Goal: Task Accomplishment & Management: Use online tool/utility

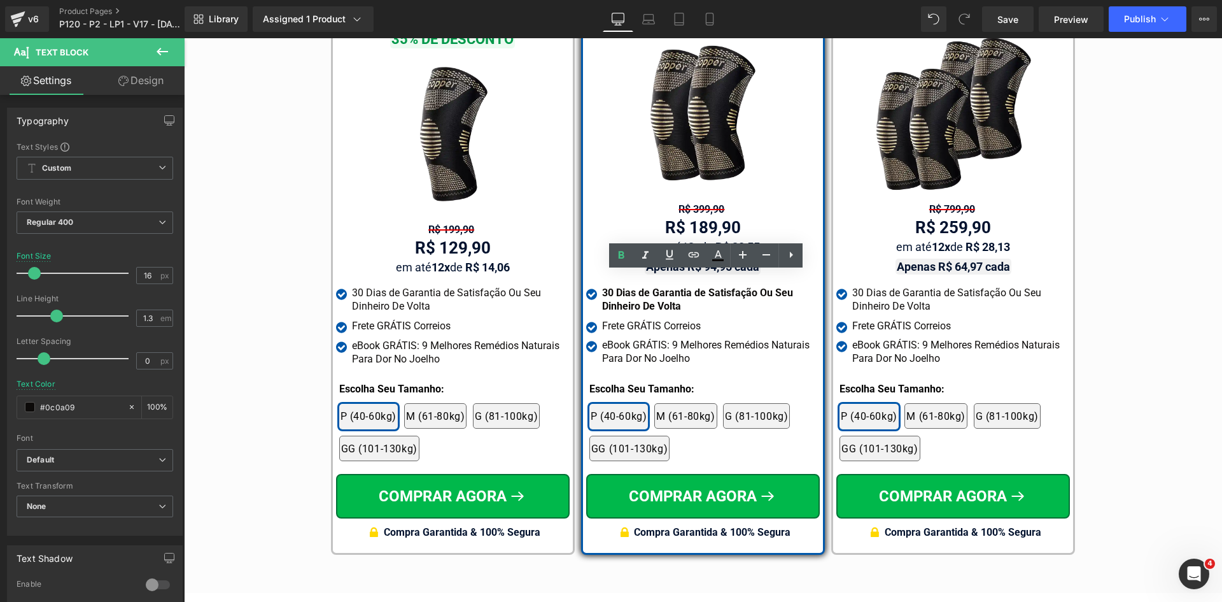
click at [628, 320] on div "Frete GRÁTIS Correios" at bounding box center [711, 326] width 218 height 13
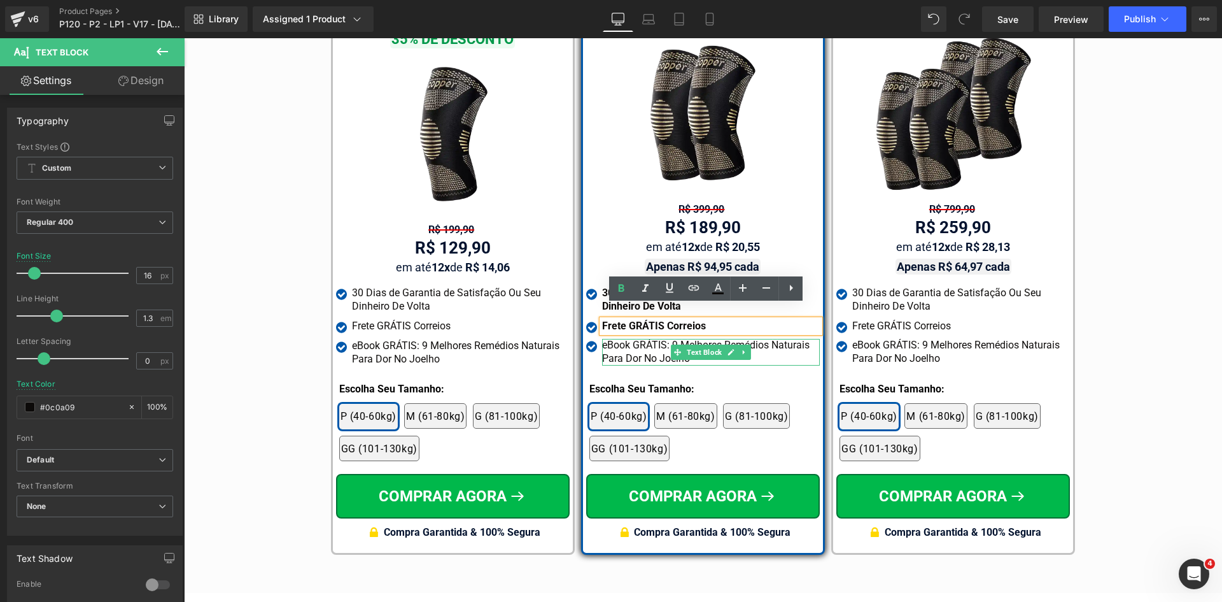
click at [629, 339] on div "eBook GRÁTIS: 9 Melhores Remédios Naturais Para Dor No Joelho" at bounding box center [711, 352] width 218 height 27
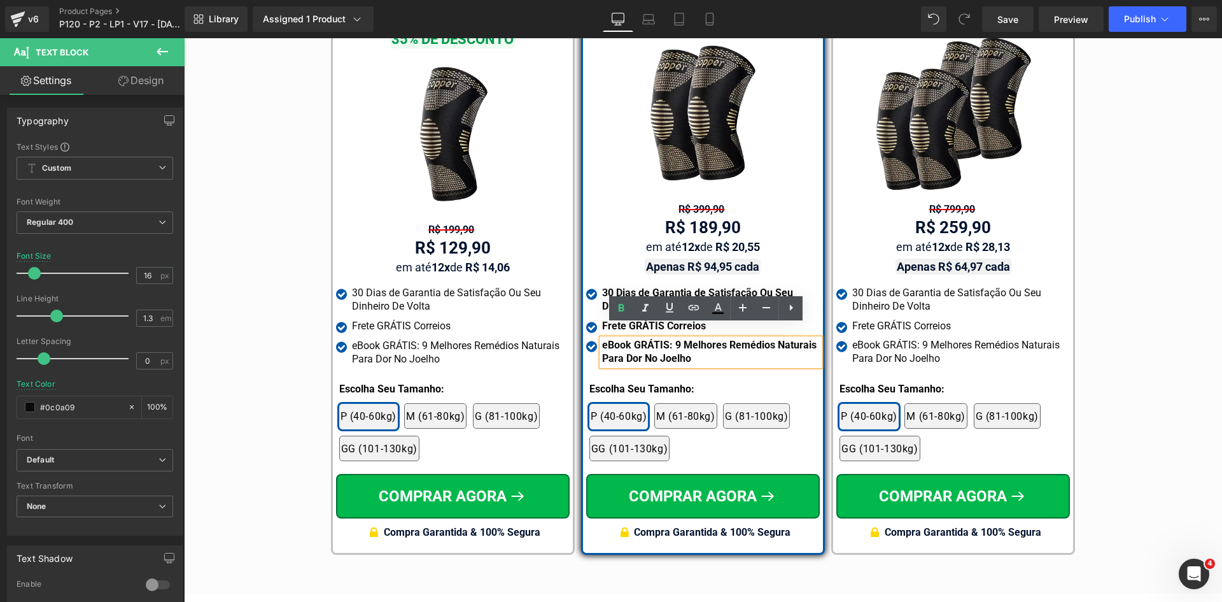
click at [1121, 316] on div "Tabela de Tamanhos Text Block Image Se você estiver entre tamanhos, recomendamo…" at bounding box center [703, 177] width 1038 height 767
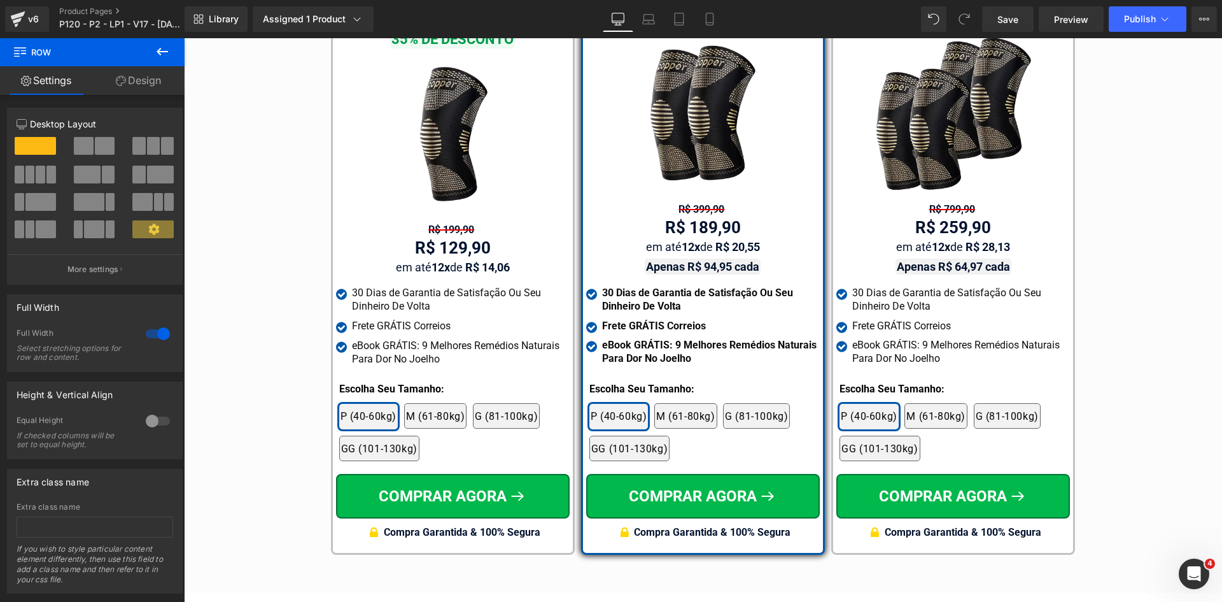
click at [877, 293] on div "30 Dias de Garantia de Satisfação Ou Seu Dinheiro De Volta" at bounding box center [961, 299] width 218 height 27
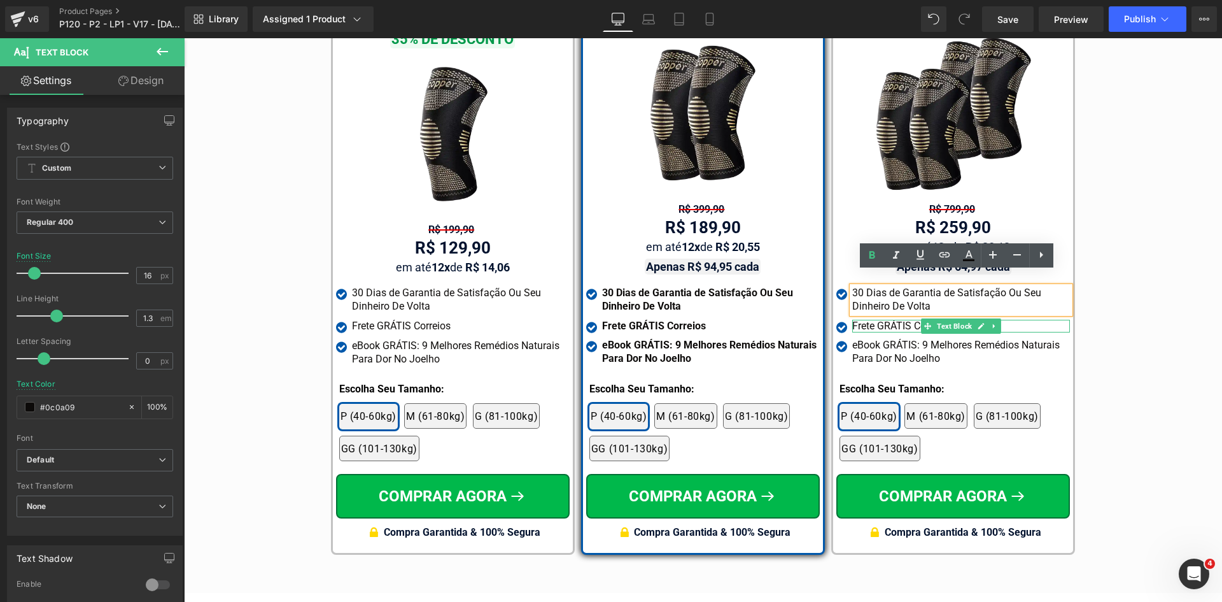
click at [877, 320] on div "Frete GRÁTIS Correios" at bounding box center [961, 326] width 218 height 13
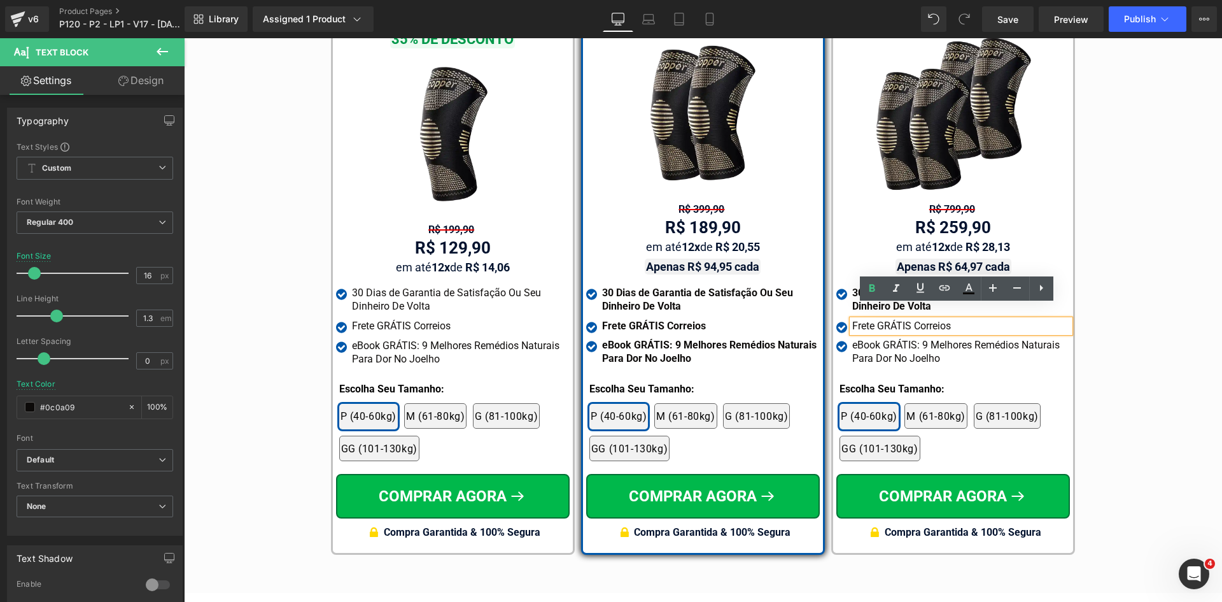
click at [877, 339] on div "eBook GRÁTIS: 9 Melhores Remédios Naturais Para Dor No Joelho" at bounding box center [961, 352] width 218 height 27
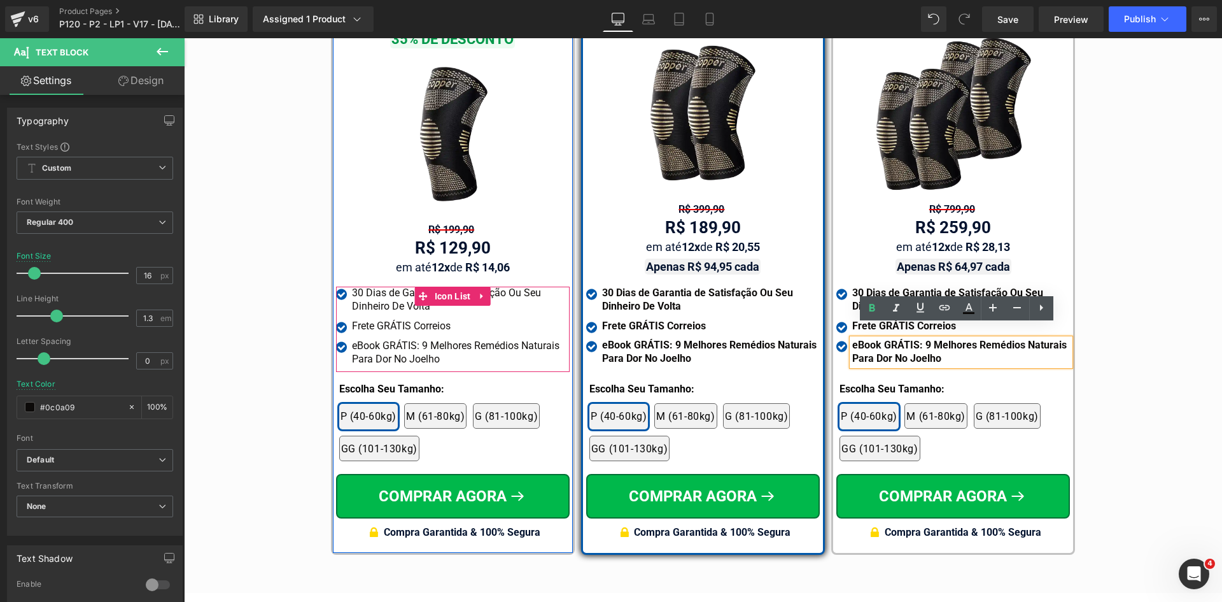
click at [370, 286] on div "30 Dias de Garantia de Satisfação Ou Seu Dinheiro De Volta" at bounding box center [461, 299] width 218 height 27
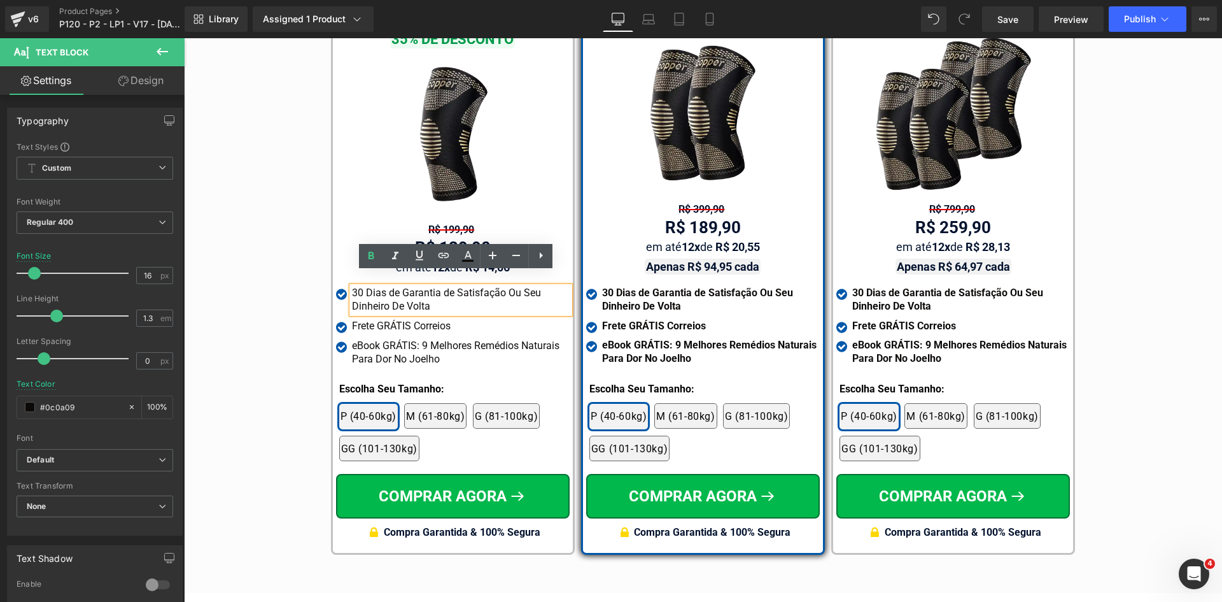
click at [184, 38] on div at bounding box center [184, 38] width 0 height 0
click at [367, 320] on div "Frete GRÁTIS Correios" at bounding box center [461, 326] width 218 height 13
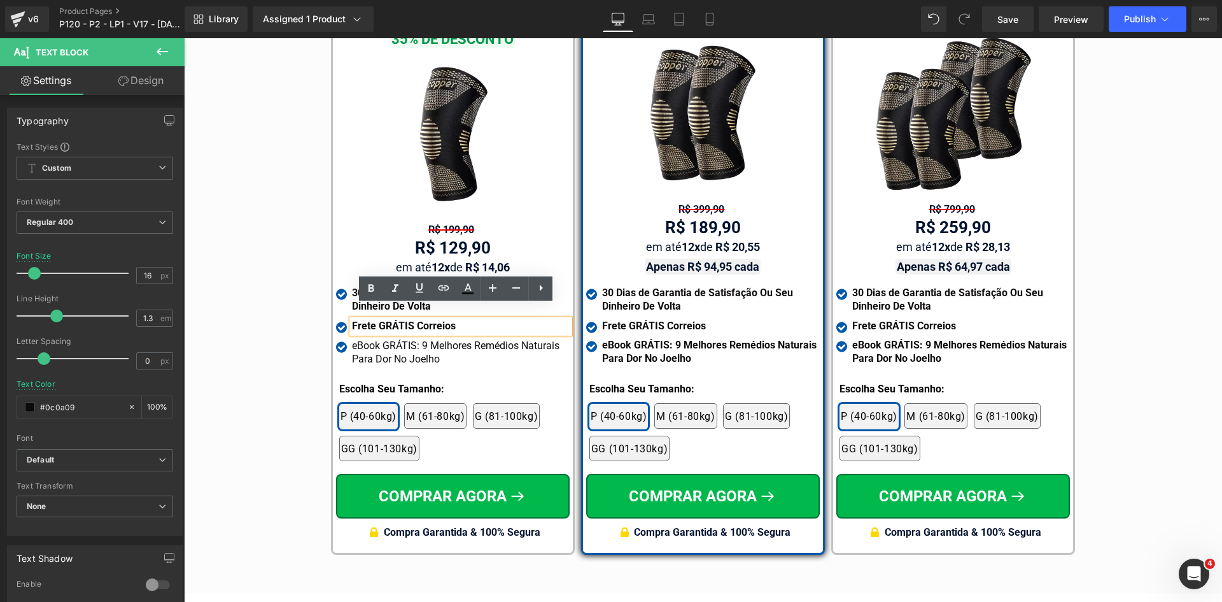
click at [371, 339] on div "eBook GRÁTIS: 9 Melhores Remédios Naturais Para Dor No Joelho" at bounding box center [461, 352] width 218 height 27
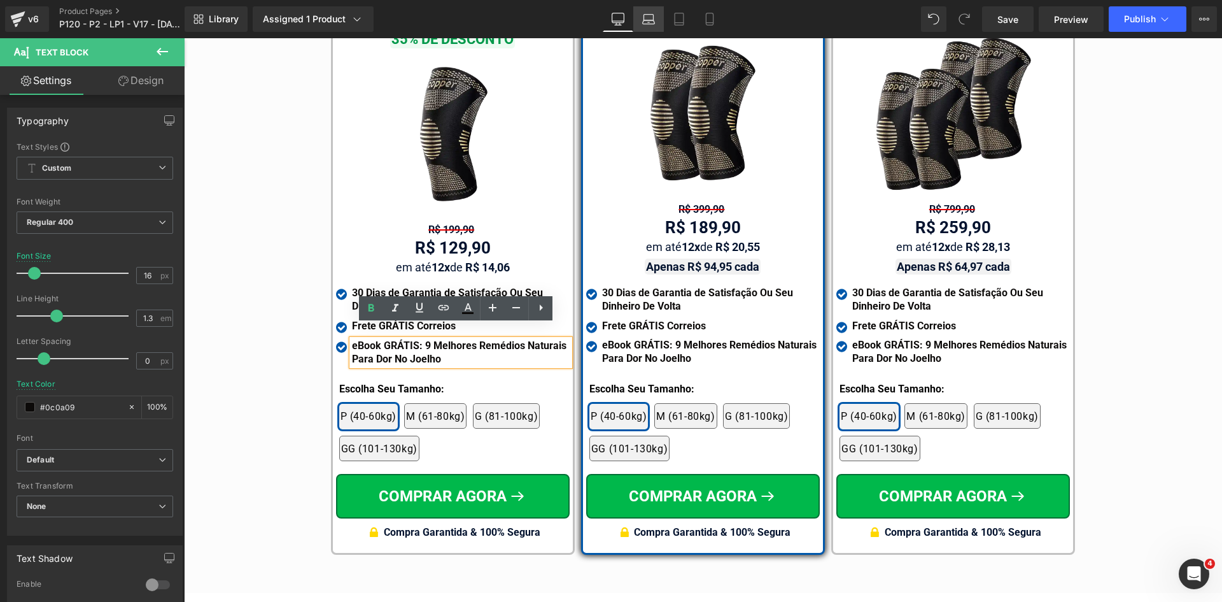
drag, startPoint x: 640, startPoint y: 15, endPoint x: 48, endPoint y: 250, distance: 636.2
click at [640, 15] on link "Laptop" at bounding box center [648, 18] width 31 height 25
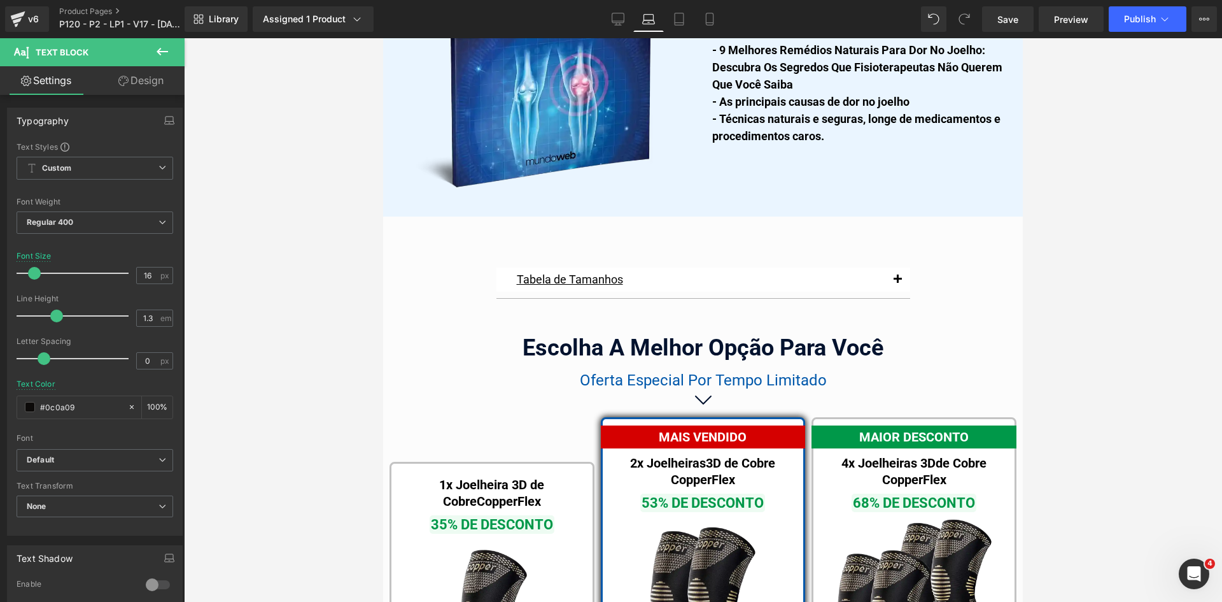
scroll to position [7999, 0]
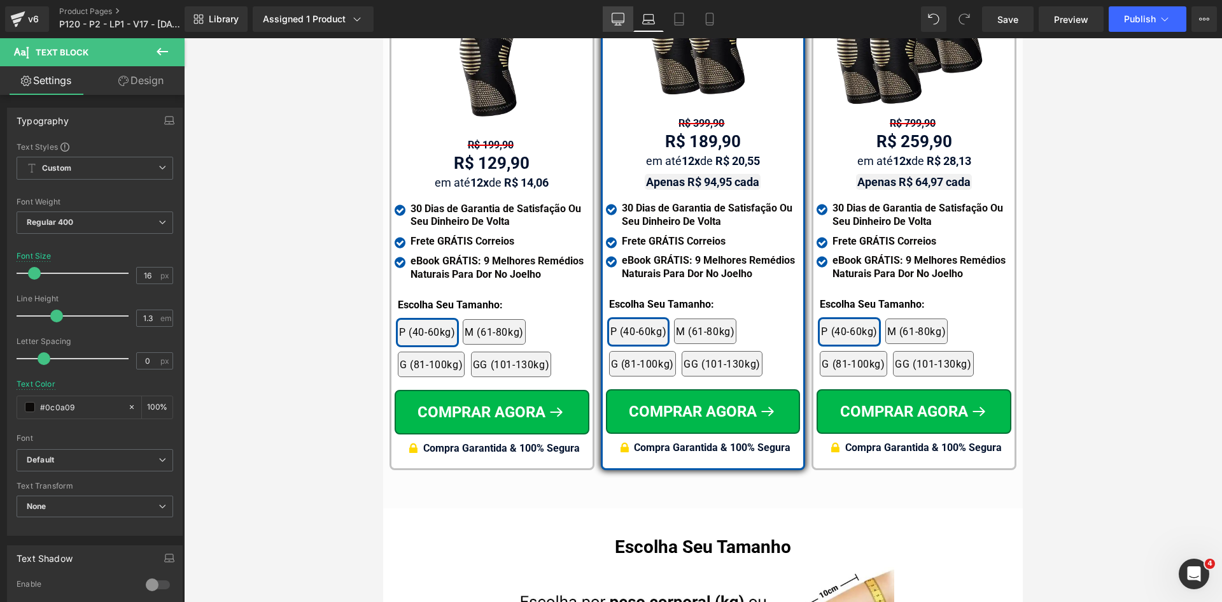
click at [628, 15] on link "Desktop" at bounding box center [618, 18] width 31 height 25
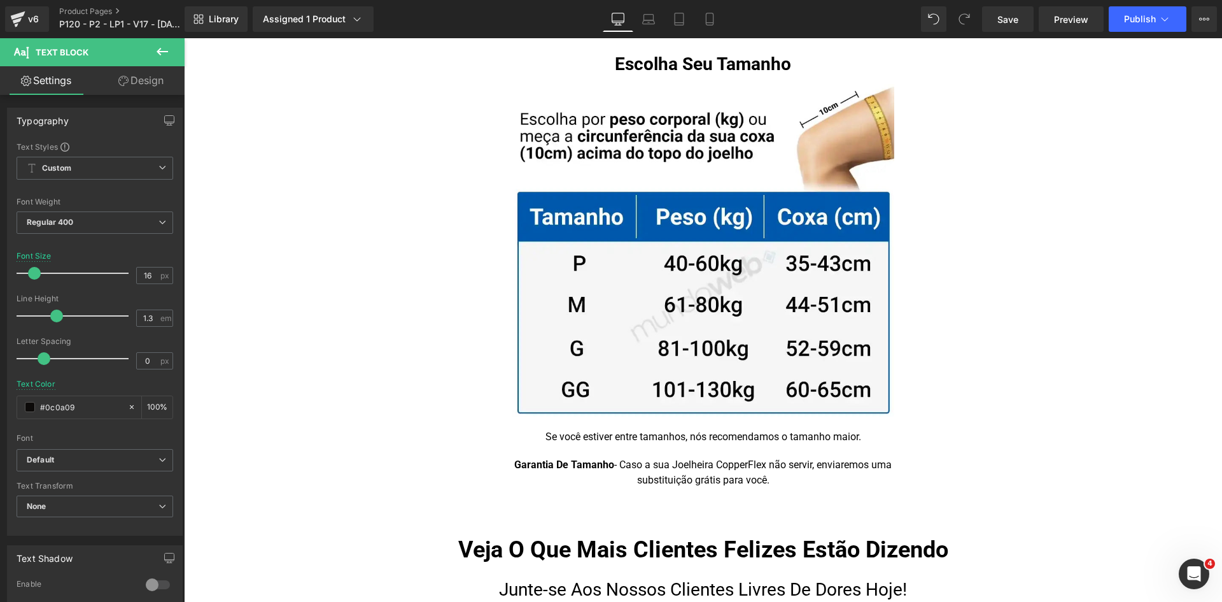
scroll to position [7521, 0]
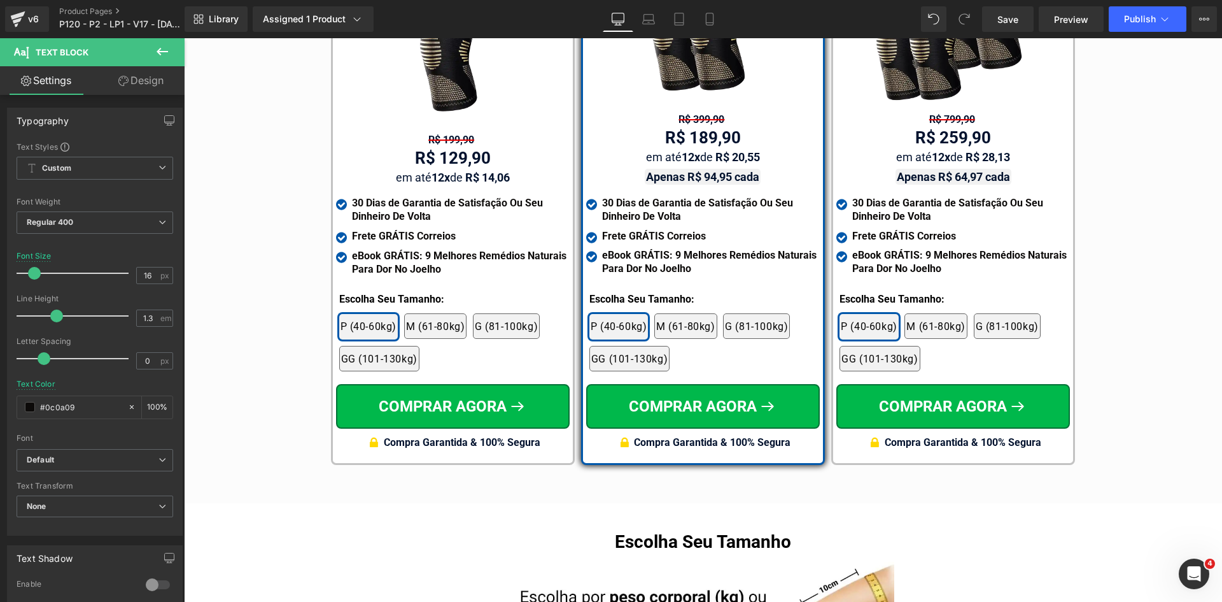
click at [665, 249] on strong "eBook GRÁTIS: 9 Melhores Remédios Naturais Para Dor No Joelho" at bounding box center [709, 261] width 215 height 25
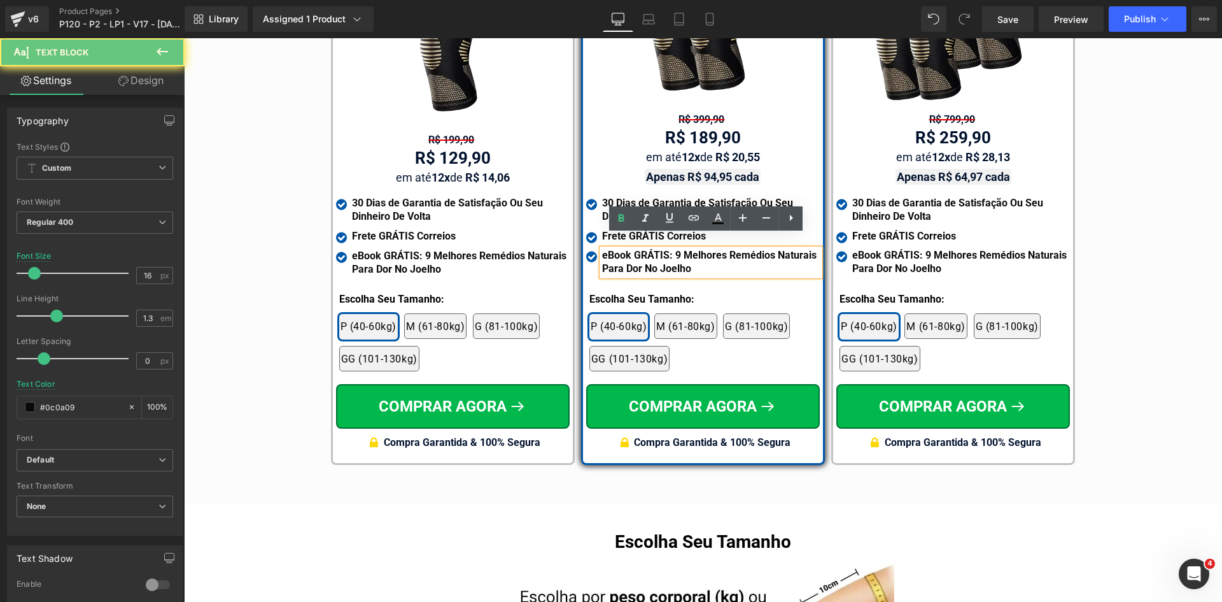
click at [668, 249] on strong "eBook GRÁTIS: 9 Melhores Remédios Naturais Para Dor No Joelho" at bounding box center [709, 261] width 215 height 25
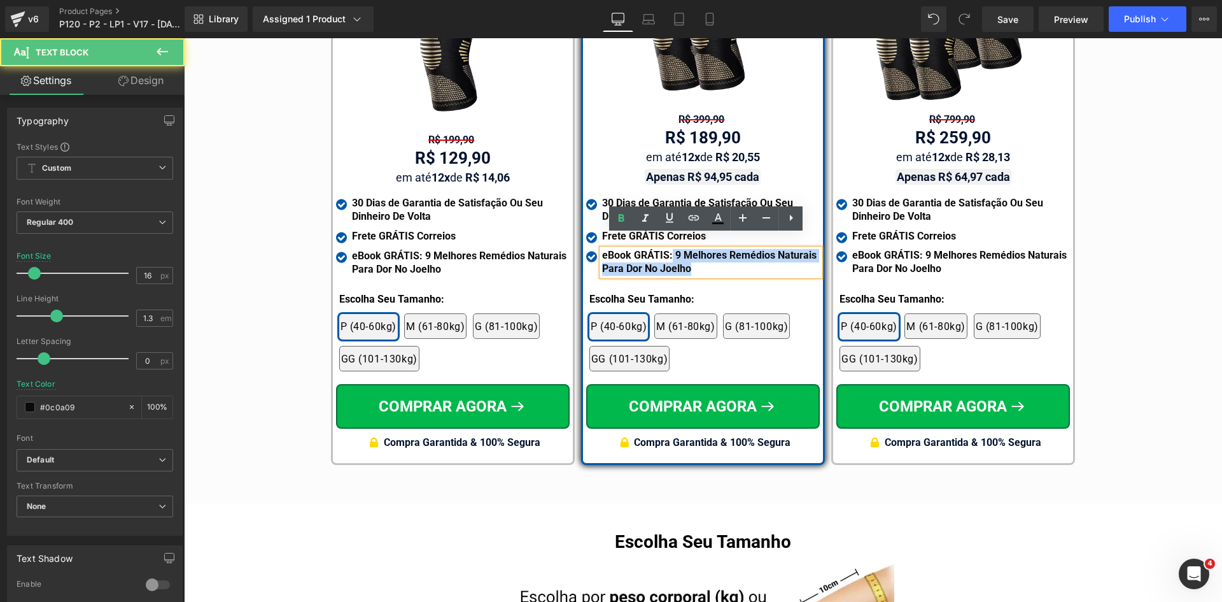
drag, startPoint x: 667, startPoint y: 240, endPoint x: 698, endPoint y: 254, distance: 34.2
click at [698, 254] on div "eBook GRÁTIS: 9 Melhores Remédios Naturais Para Dor No Joelho" at bounding box center [711, 262] width 218 height 27
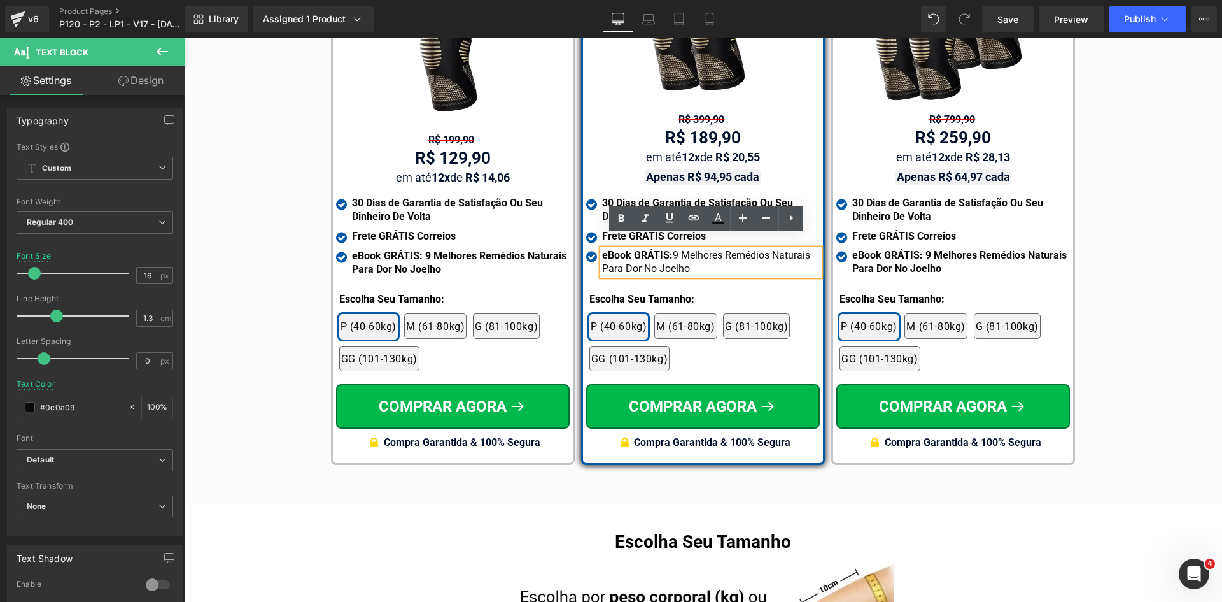
click at [861, 249] on strong "eBook GRÁTIS: 9 Melhores Remédios Naturais Para Dor No Joelho" at bounding box center [959, 261] width 215 height 25
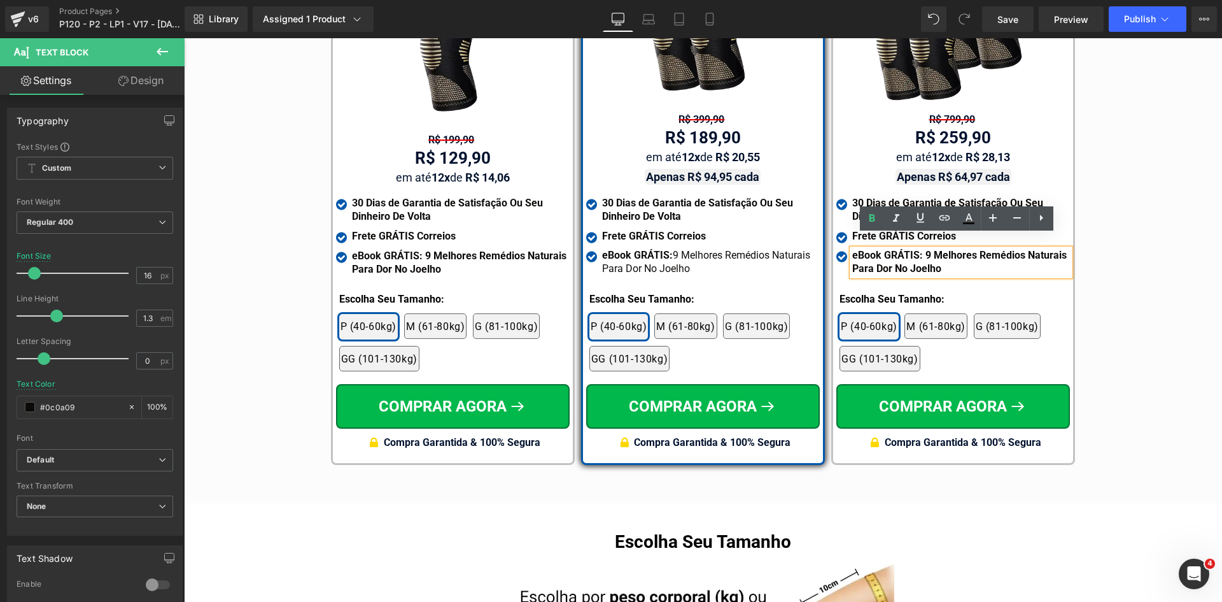
click at [861, 249] on strong "eBook GRÁTIS: 9 Melhores Remédios Naturais Para Dor No Joelho" at bounding box center [959, 261] width 215 height 25
drag, startPoint x: 917, startPoint y: 240, endPoint x: 945, endPoint y: 255, distance: 31.9
click at [945, 255] on div "eBook GRÁTIS: 9 Melhores Remédios Naturais Para Dor No Joelho" at bounding box center [961, 262] width 218 height 27
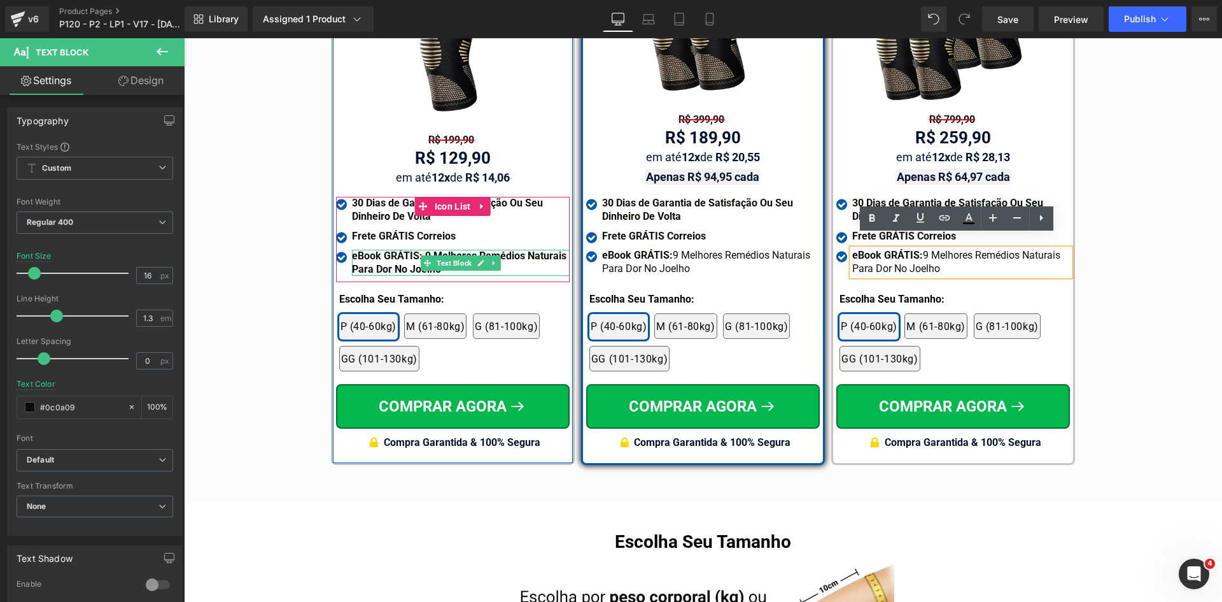
click at [394, 250] on strong "eBook GRÁTIS: 9 Melhores Remédios Naturais Para Dor No Joelho" at bounding box center [459, 262] width 215 height 25
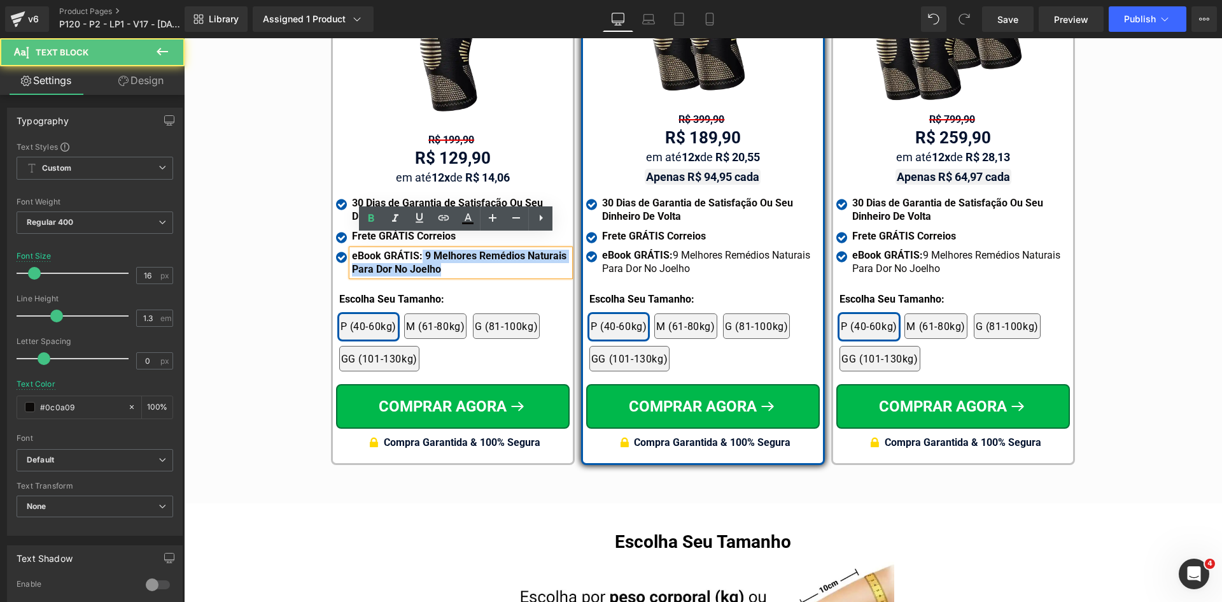
drag, startPoint x: 418, startPoint y: 240, endPoint x: 453, endPoint y: 251, distance: 37.4
click at [453, 251] on div "eBook GRÁTIS: 9 Melhores Remédios Naturais Para Dor No Joelho" at bounding box center [461, 263] width 218 height 27
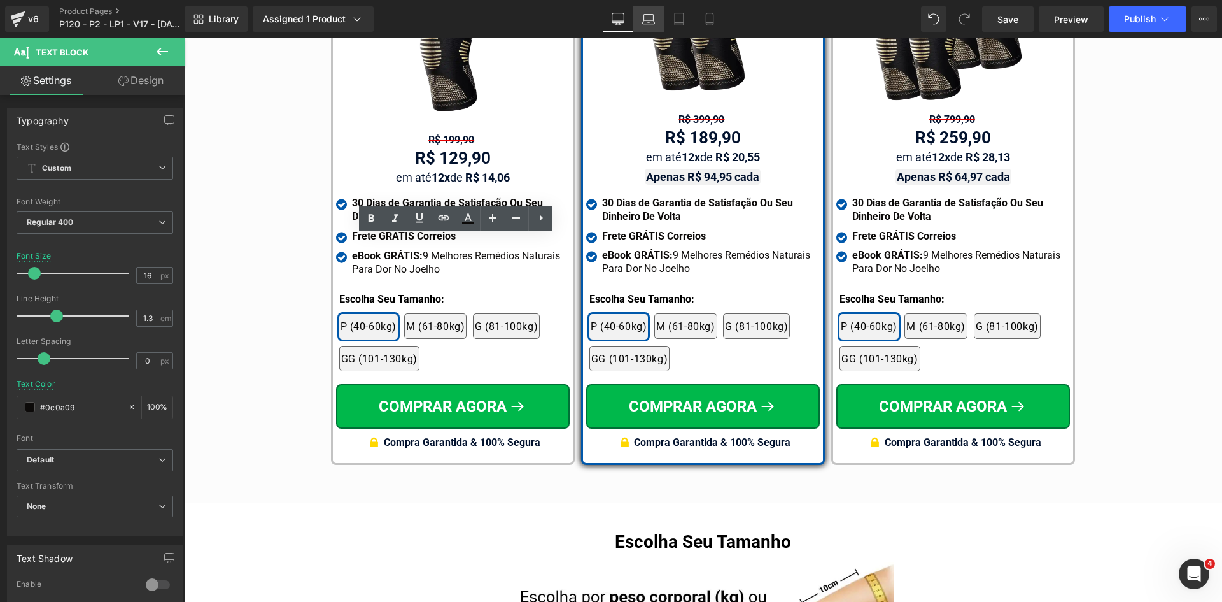
click at [648, 18] on icon at bounding box center [648, 19] width 13 height 13
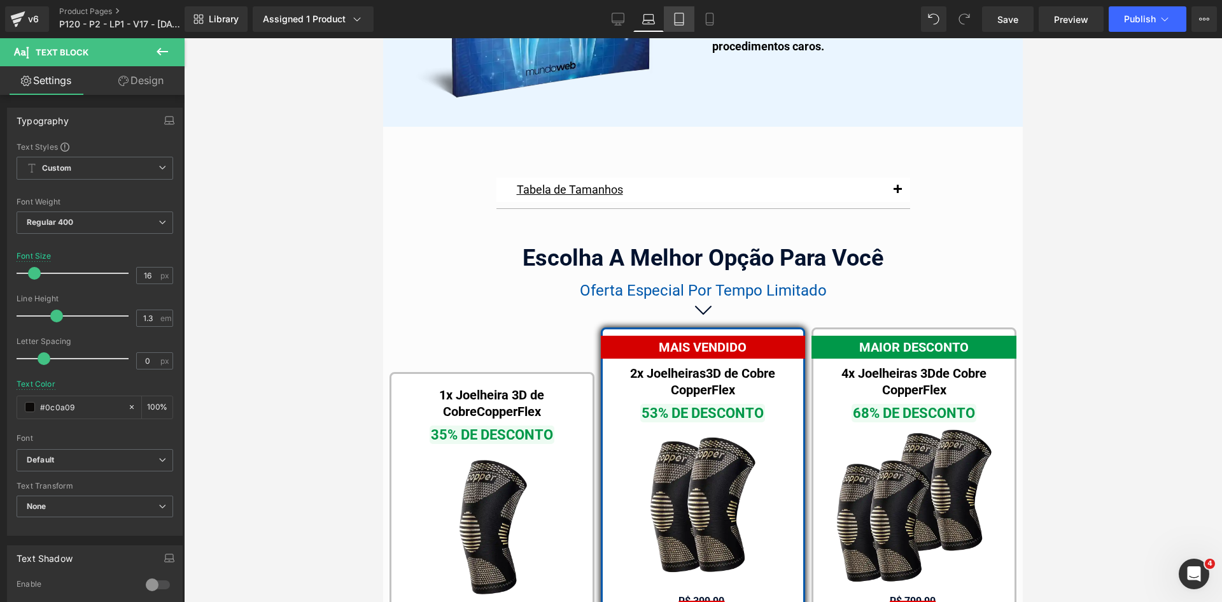
scroll to position [7995, 0]
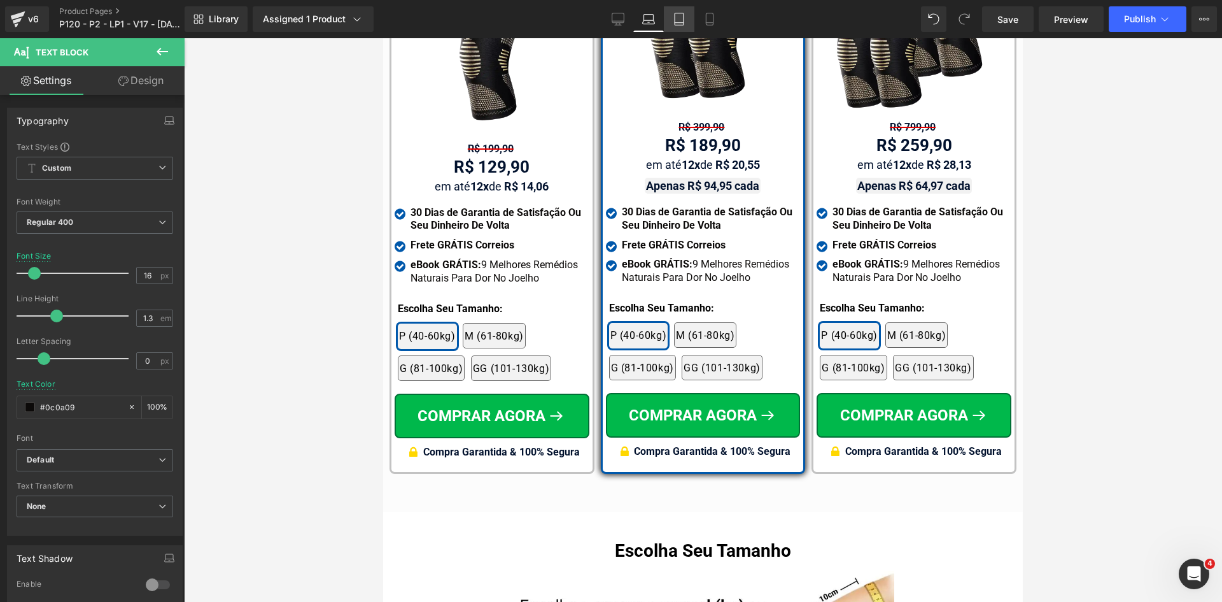
click at [679, 22] on icon at bounding box center [679, 19] width 13 height 13
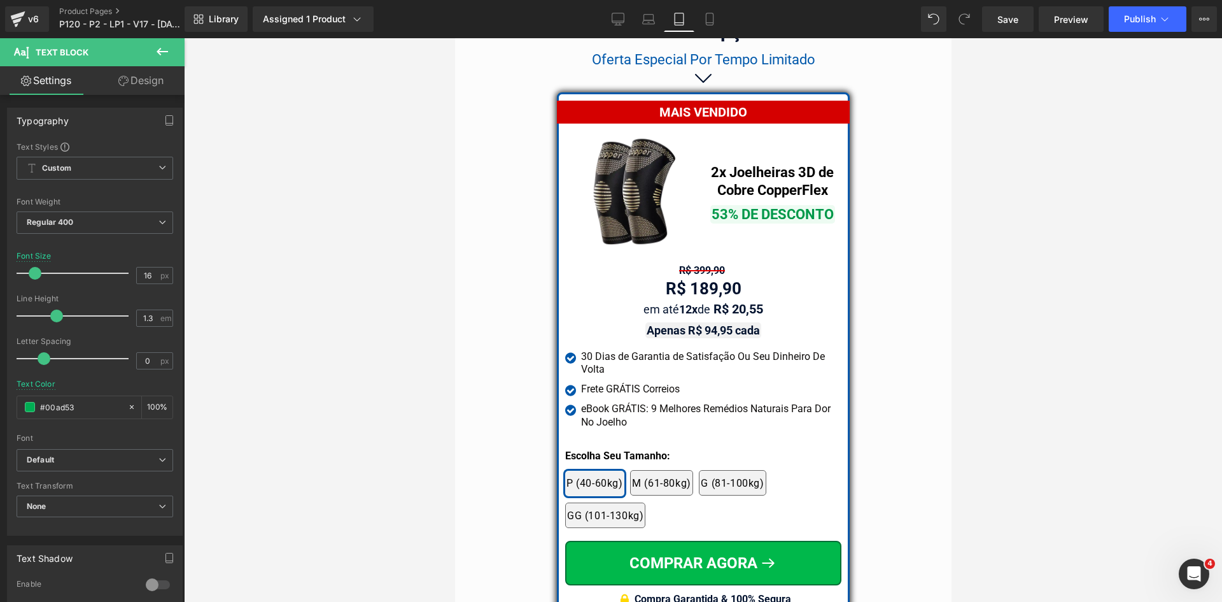
scroll to position [10761, 0]
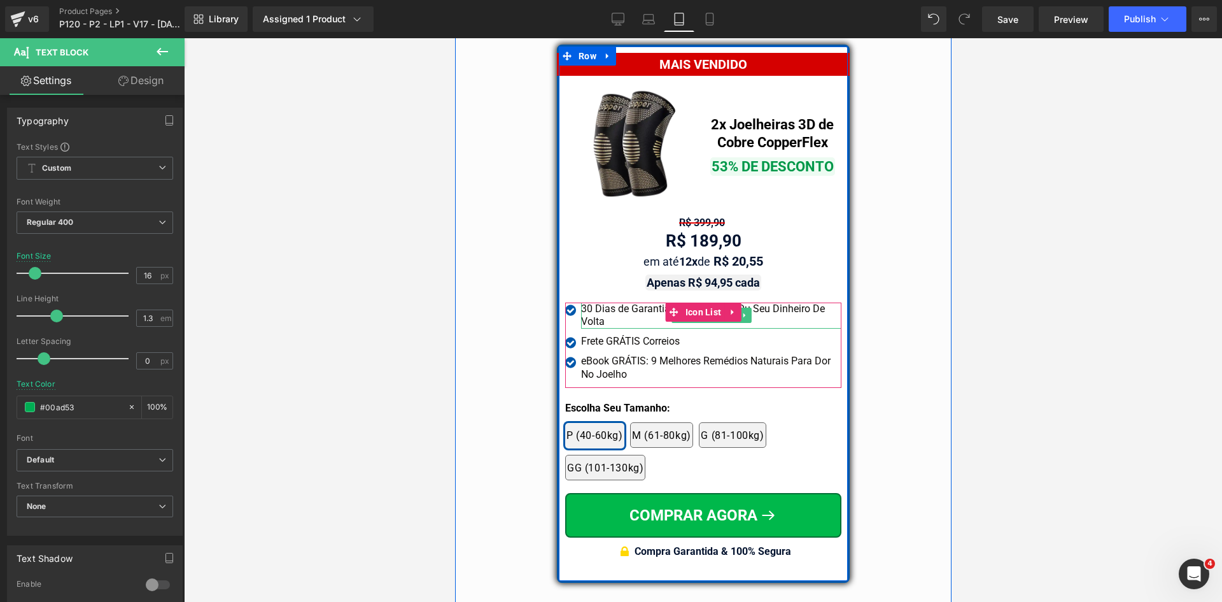
click at [593, 309] on div "30 Dias de Garantia de Satisfação Ou Seu Dinheiro De Volta" at bounding box center [711, 315] width 260 height 27
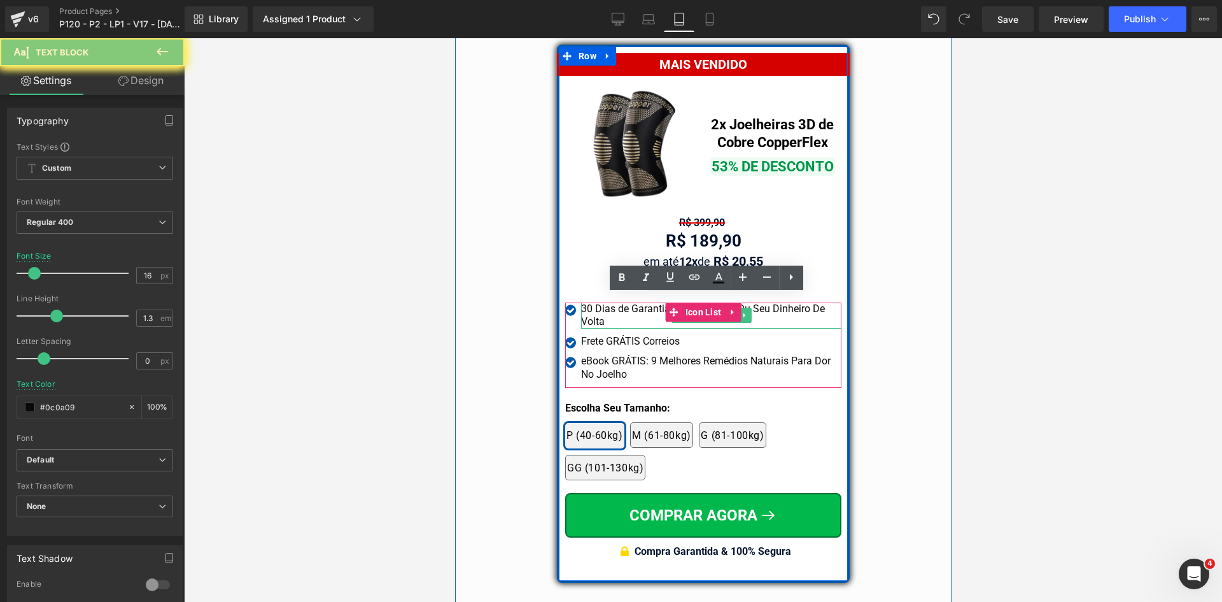
click at [593, 309] on div "30 Dias de Garantia de Satisfação Ou Seu Dinheiro De Volta" at bounding box center [711, 315] width 260 height 27
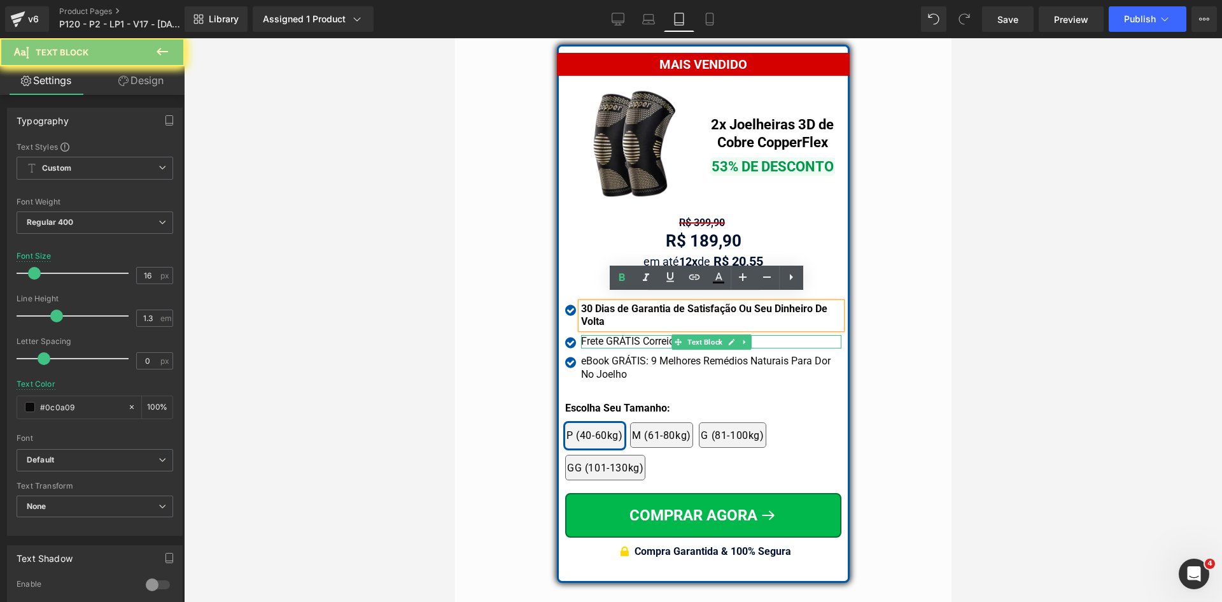
click at [598, 335] on div "Frete GRÁTIS Correios" at bounding box center [711, 341] width 260 height 13
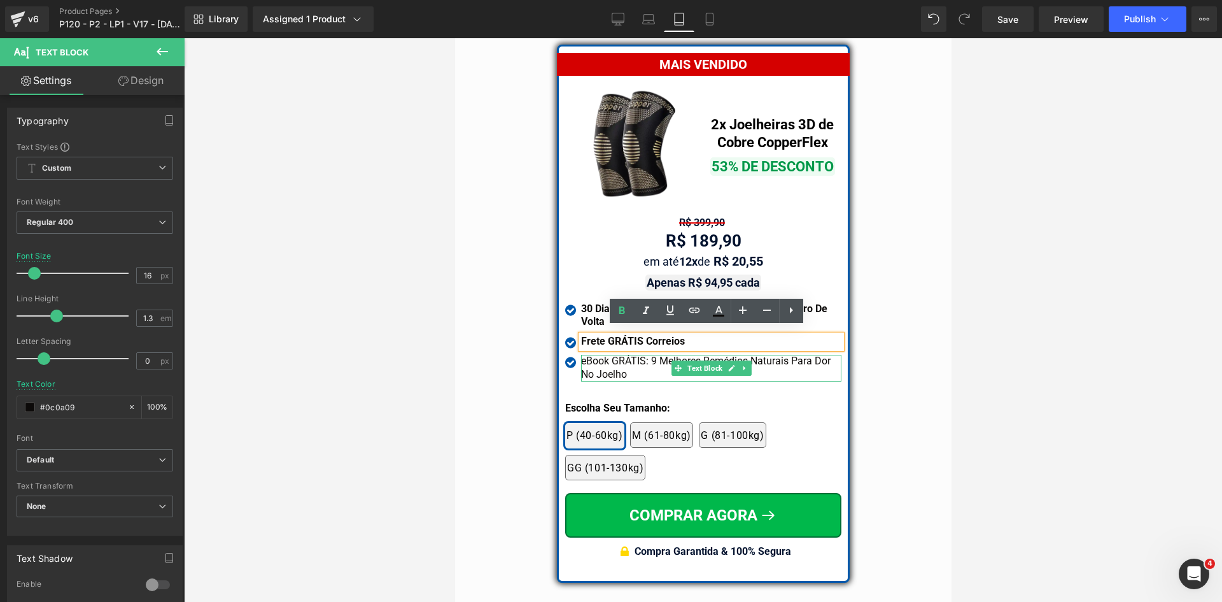
click at [605, 361] on div "eBook GRÁTIS: 9 Melhores Remédios Naturais Para Dor No Joelho" at bounding box center [711, 368] width 260 height 27
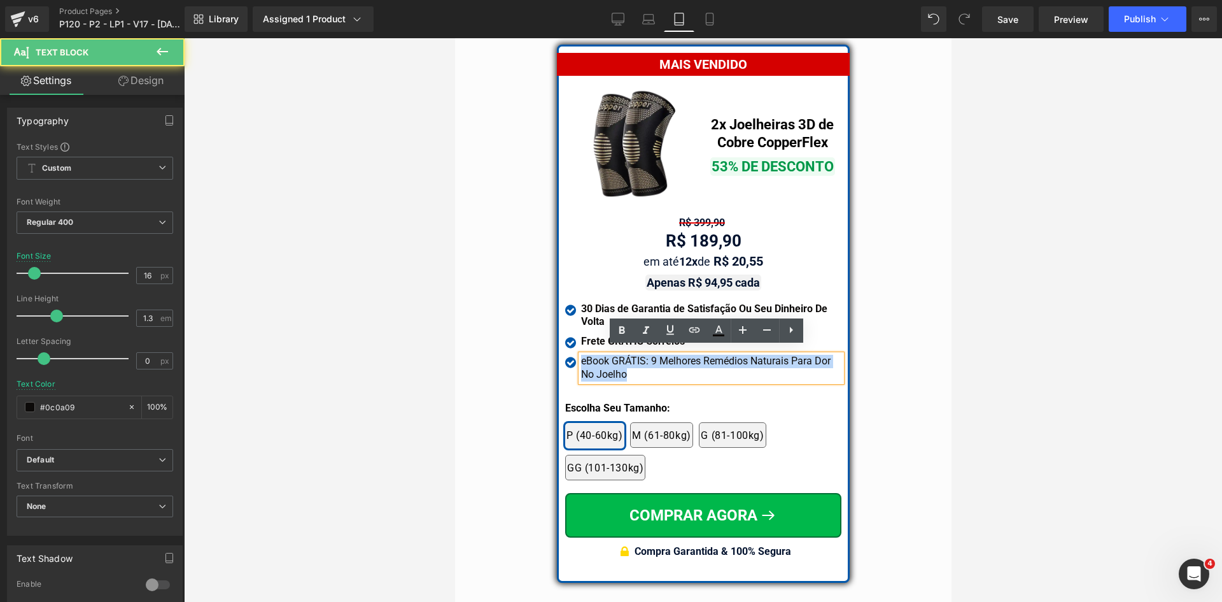
click at [644, 355] on div "eBook GRÁTIS: 9 Melhores Remédios Naturais Para Dor No Joelho" at bounding box center [711, 368] width 260 height 27
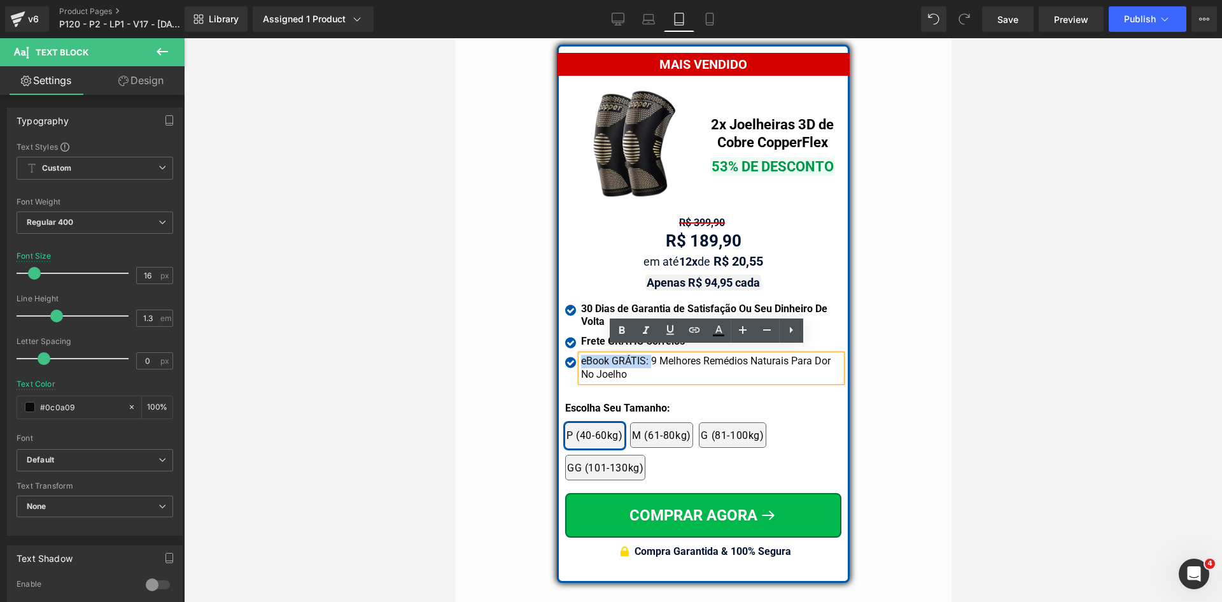
drag, startPoint x: 646, startPoint y: 355, endPoint x: 575, endPoint y: 349, distance: 71.5
click at [581, 355] on div "eBook GRÁTIS: 9 Melhores Remédios Naturais Para Dor No Joelho" at bounding box center [711, 368] width 260 height 27
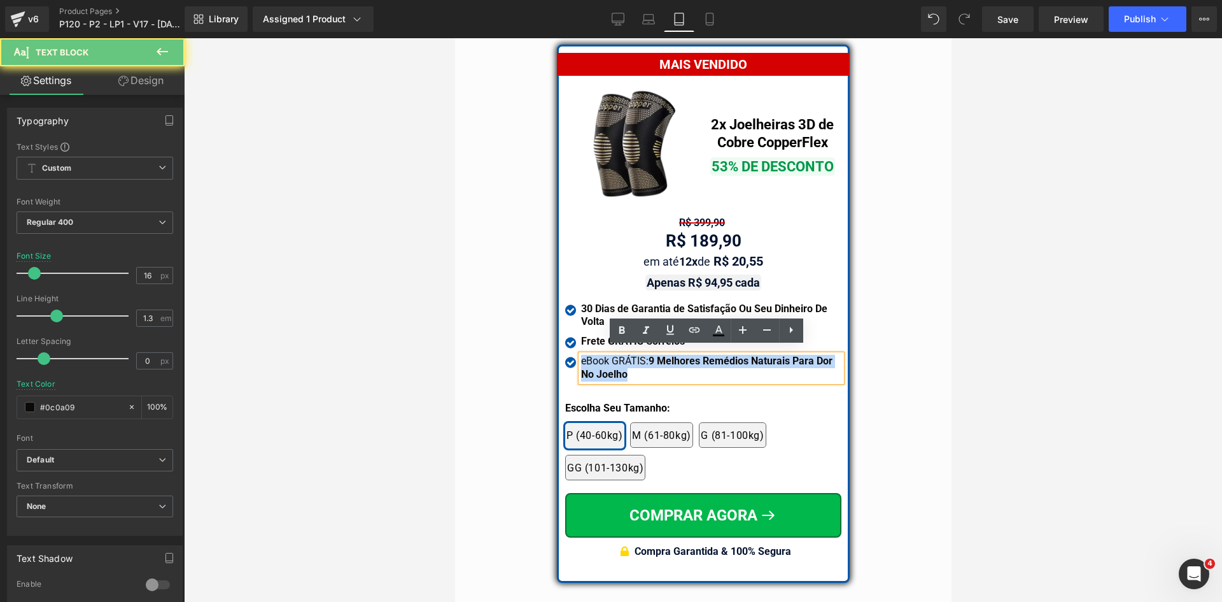
click at [581, 355] on div "eBook GRÁTIS: 9 Melhores Remédios Naturais Para Dor No Joelho" at bounding box center [711, 368] width 260 height 27
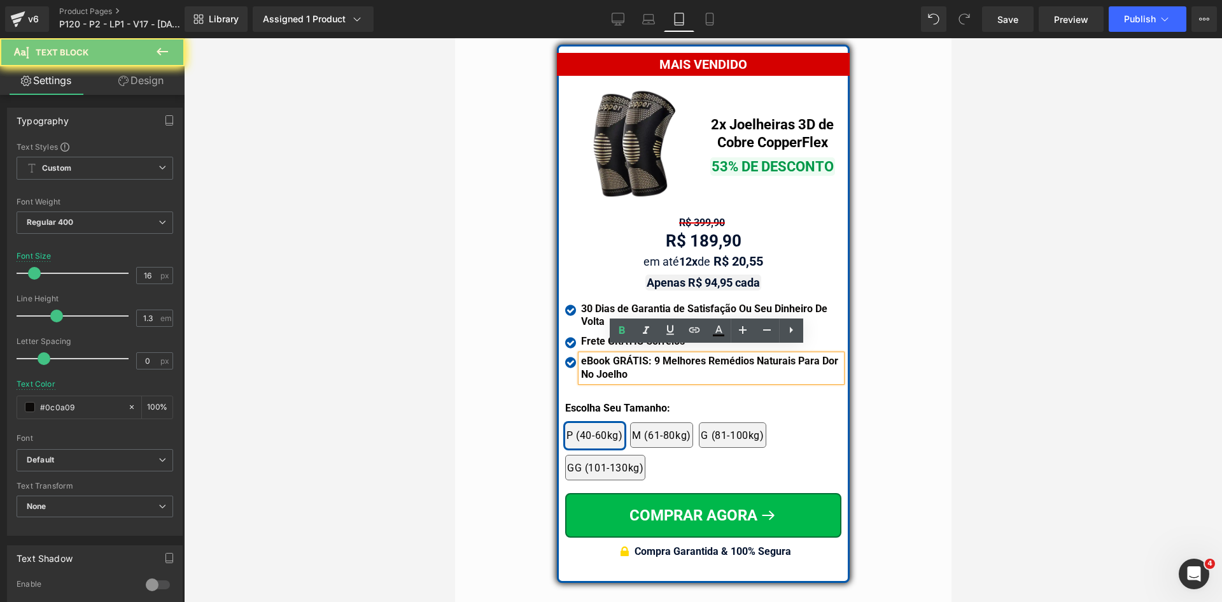
click at [646, 356] on strong "eBook GRÁTIS: 9 Melhores Remédios Naturais Para Dor No Joelho" at bounding box center [709, 367] width 257 height 25
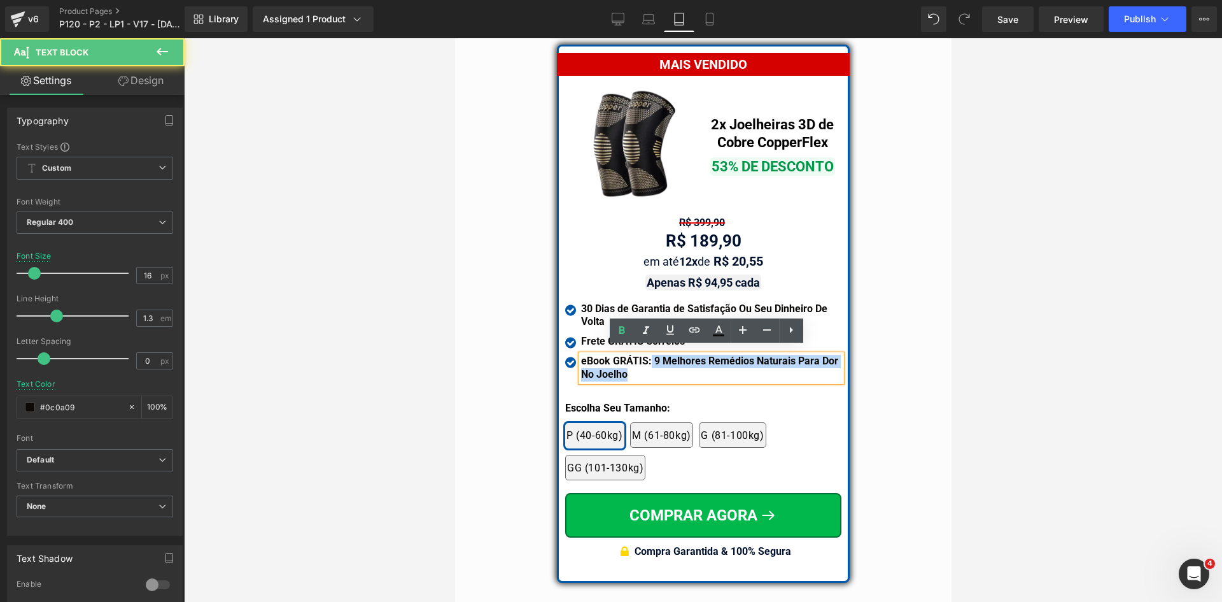
drag, startPoint x: 644, startPoint y: 353, endPoint x: 658, endPoint y: 371, distance: 21.8
click at [658, 371] on div "eBook GRÁTIS: 9 Melhores Remédios Naturais Para Dor No Joelho" at bounding box center [711, 368] width 260 height 27
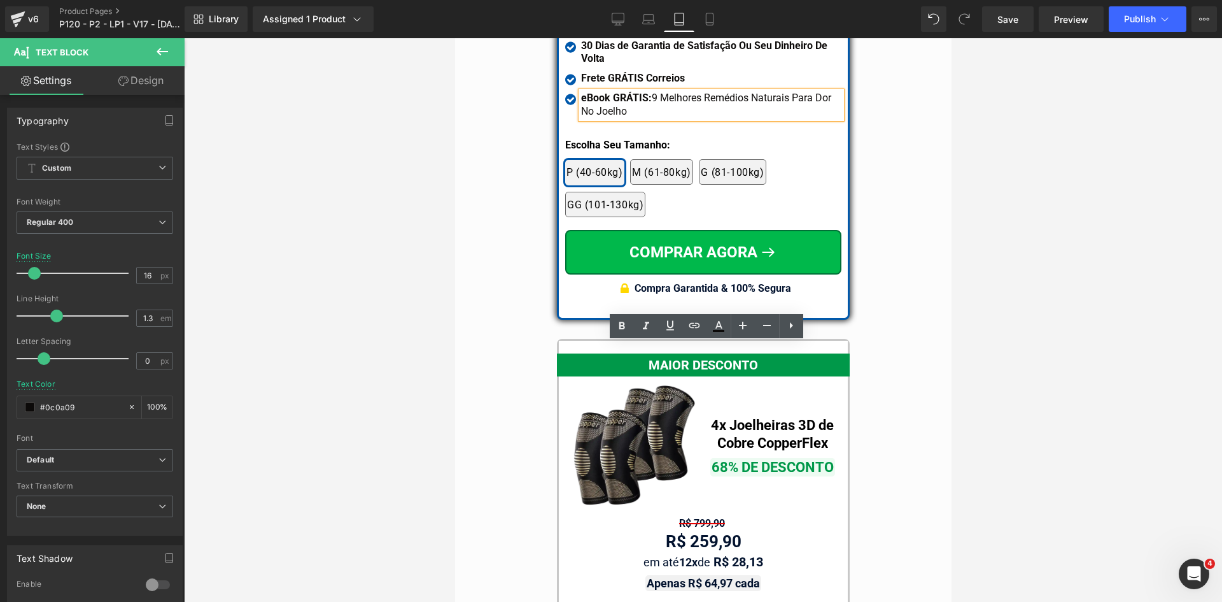
scroll to position [11206, 0]
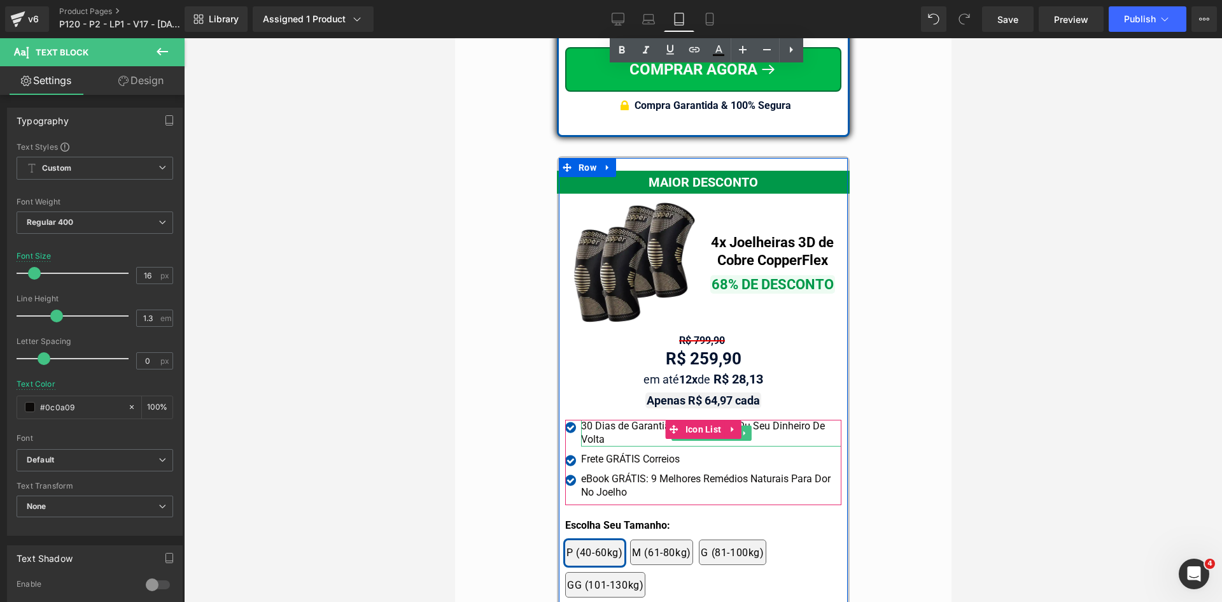
click at [614, 420] on div "30 Dias de Garantia de Satisfação Ou Seu Dinheiro De Volta" at bounding box center [711, 433] width 260 height 27
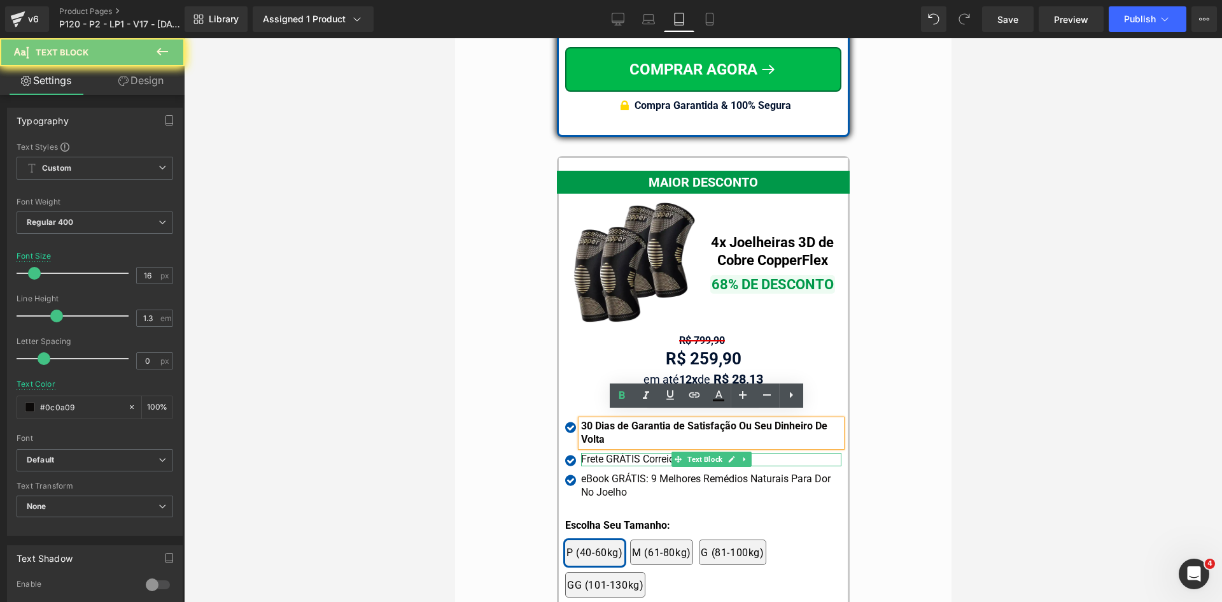
click at [616, 453] on div "Frete GRÁTIS Correios" at bounding box center [711, 459] width 260 height 13
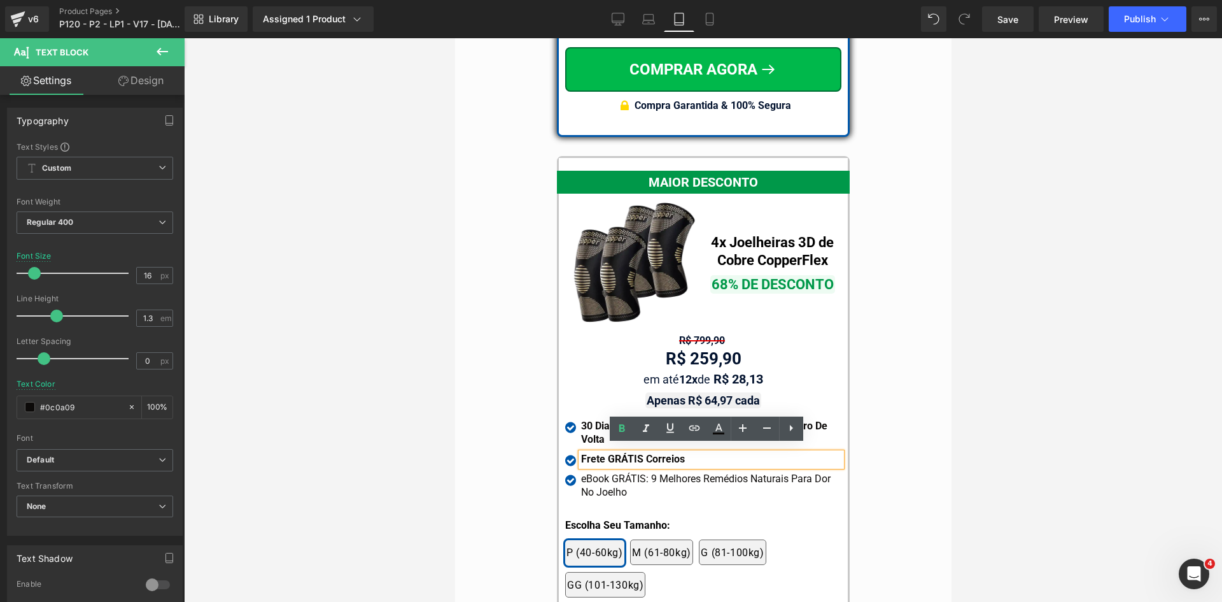
click at [616, 479] on div "eBook GRÁTIS: 9 Melhores Remédios Naturais Para Dor No Joelho" at bounding box center [711, 485] width 260 height 27
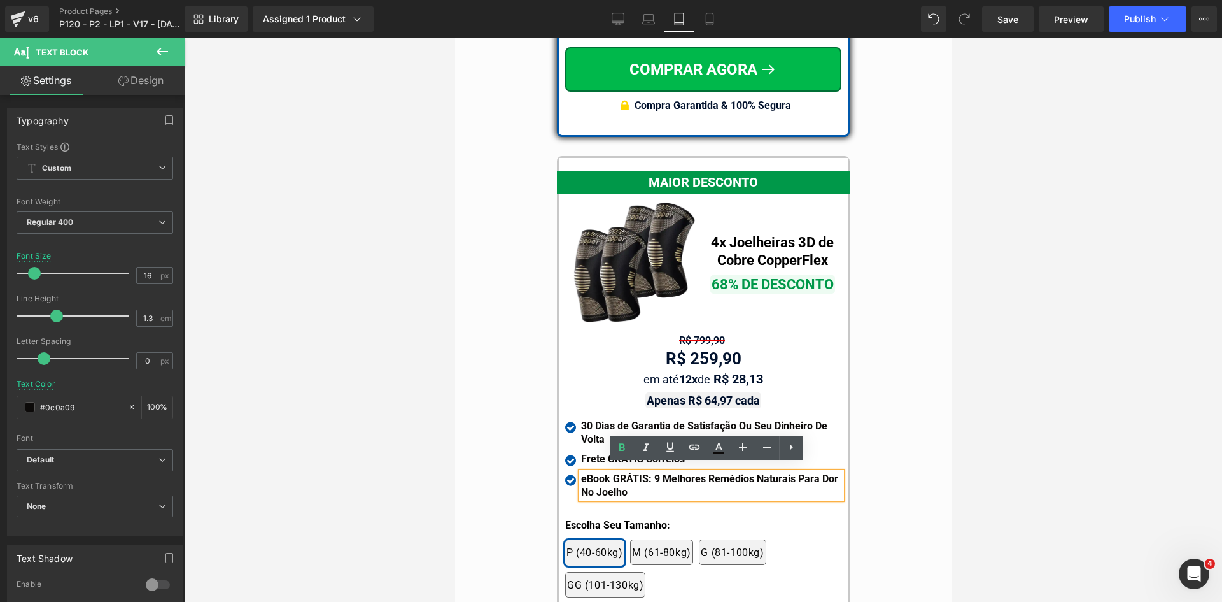
click at [647, 472] on strong "eBook GRÁTIS: 9 Melhores Remédios Naturais Para Dor No Joelho" at bounding box center [709, 484] width 257 height 25
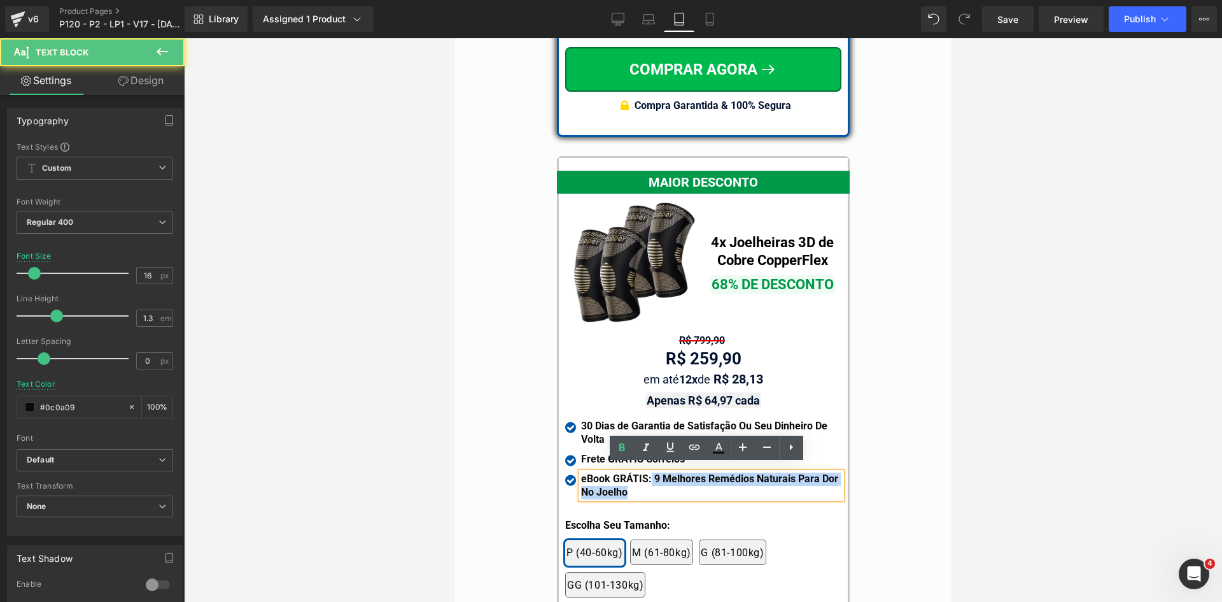
drag, startPoint x: 644, startPoint y: 469, endPoint x: 651, endPoint y: 484, distance: 16.0
click at [651, 484] on div "eBook GRÁTIS: 9 Melhores Remédios Naturais Para Dor No Joelho" at bounding box center [711, 485] width 260 height 27
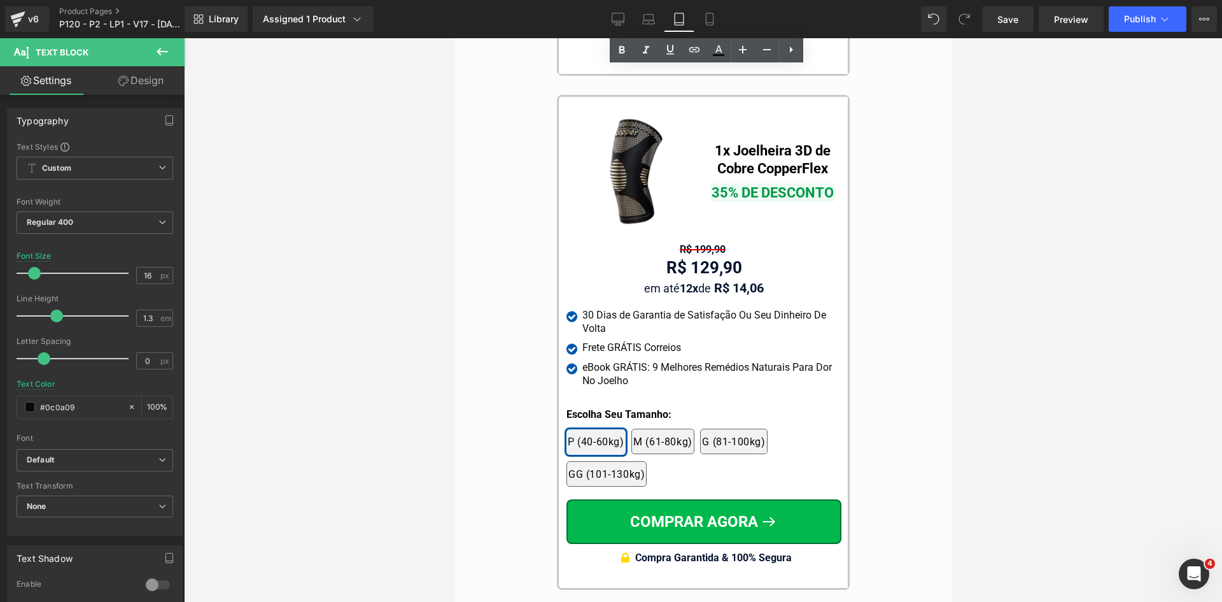
scroll to position [11907, 0]
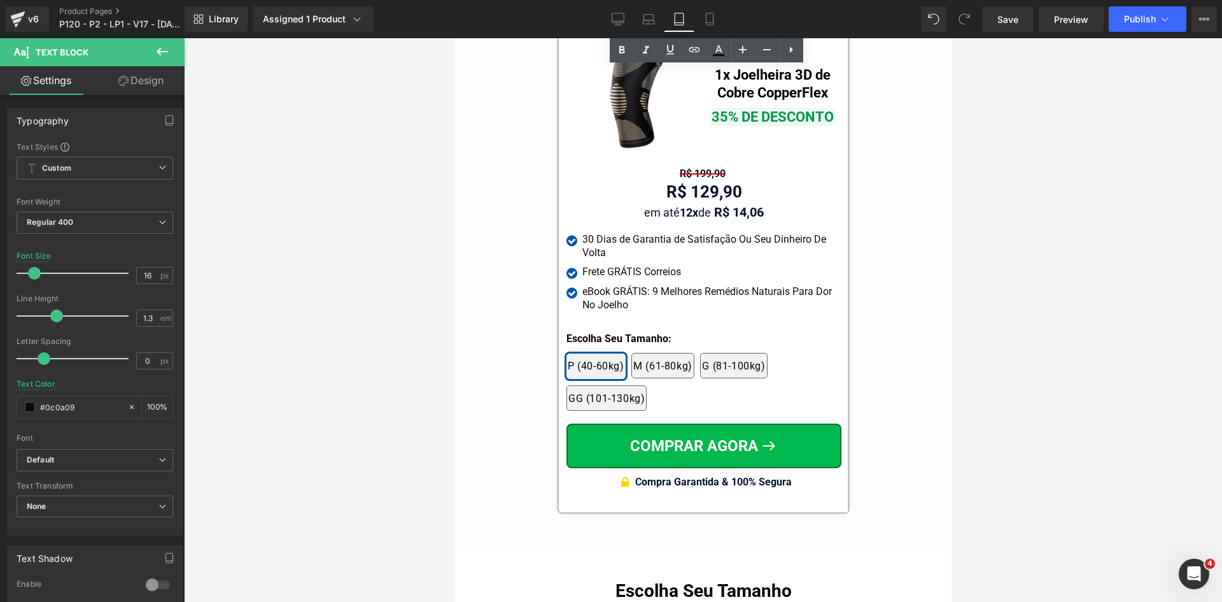
click at [593, 236] on div "30 Dias de Garantia de Satisfação Ou Seu Dinheiro De Volta" at bounding box center [711, 246] width 259 height 27
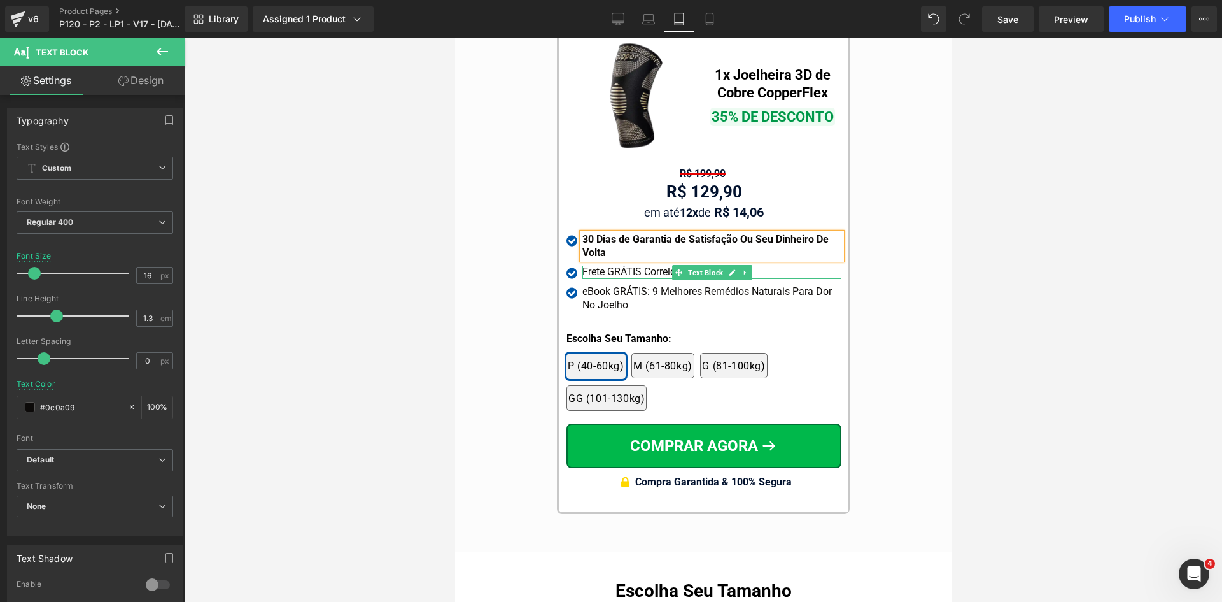
click at [607, 265] on div "Frete GRÁTIS Correios" at bounding box center [711, 271] width 259 height 13
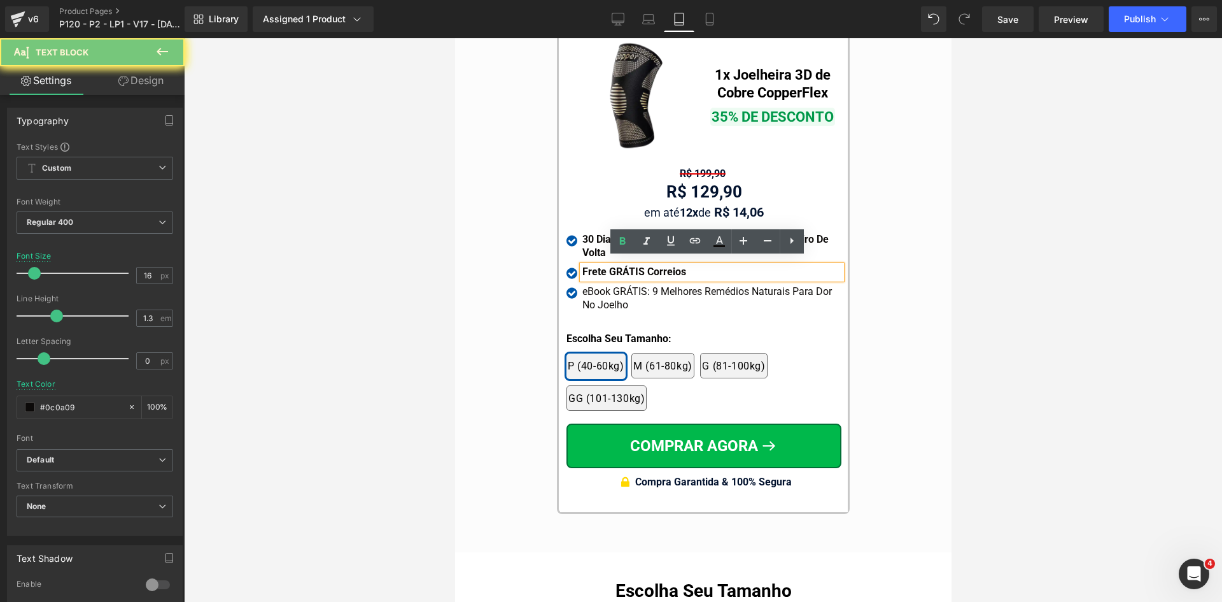
click at [611, 286] on div "eBook GRÁTIS: 9 Melhores Remédios Naturais Para Dor No Joelho" at bounding box center [711, 298] width 259 height 27
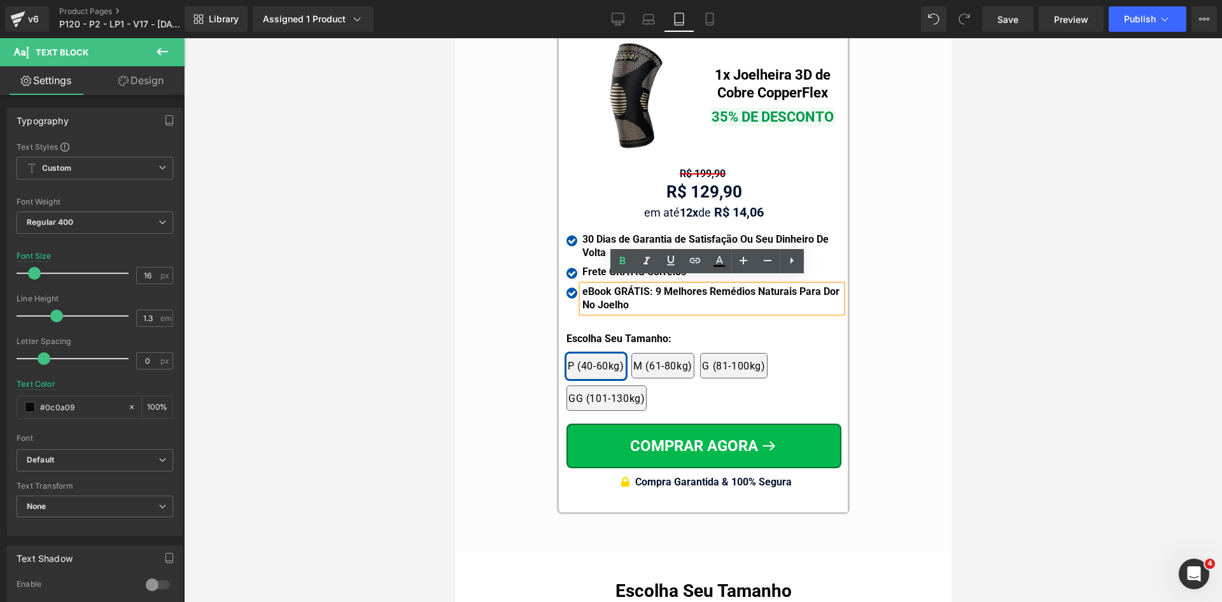
click at [641, 285] on strong "eBook GRÁTIS: 9 Melhores Remédios Naturais Para Dor No Joelho" at bounding box center [710, 297] width 257 height 25
drag, startPoint x: 647, startPoint y: 283, endPoint x: 654, endPoint y: 301, distance: 19.7
click at [654, 301] on div "eBook GRÁTIS: 9 Melhores Remédios Naturais Para Dor No Joelho" at bounding box center [711, 298] width 259 height 27
click at [691, 188] on span "Text Block" at bounding box center [697, 191] width 40 height 15
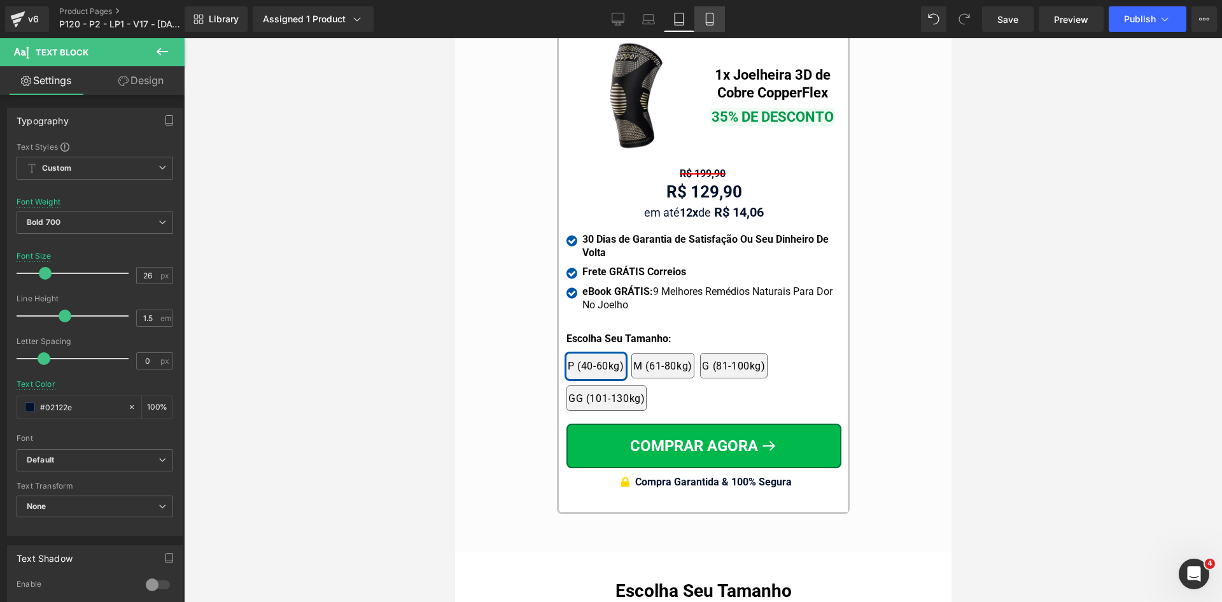
click at [719, 15] on link "Mobile" at bounding box center [710, 18] width 31 height 25
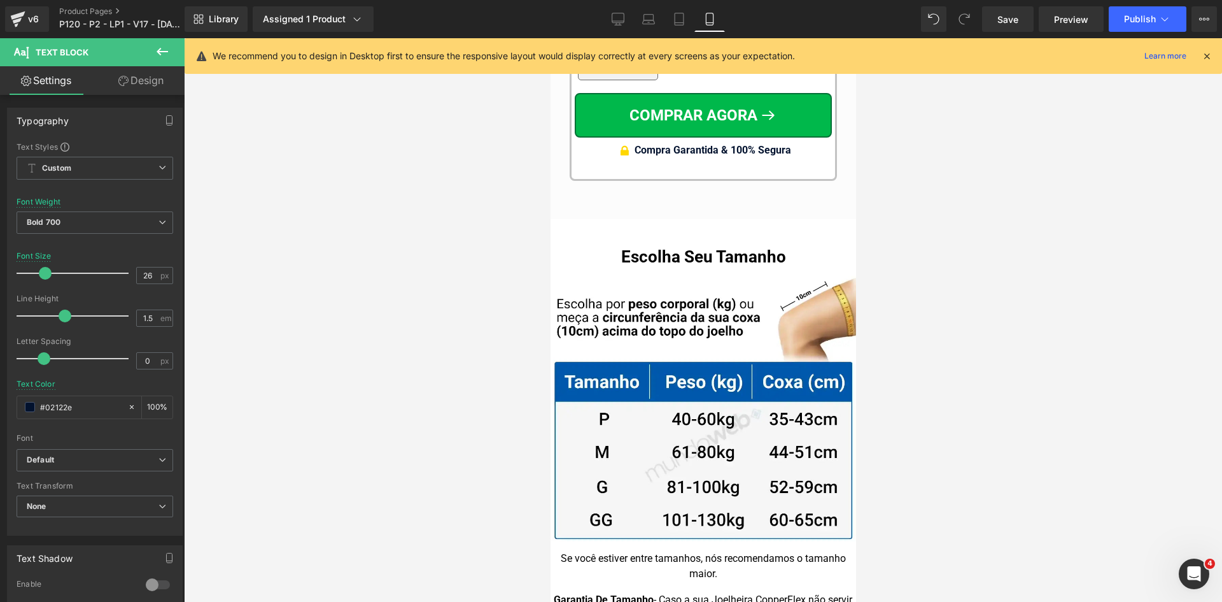
scroll to position [12564, 0]
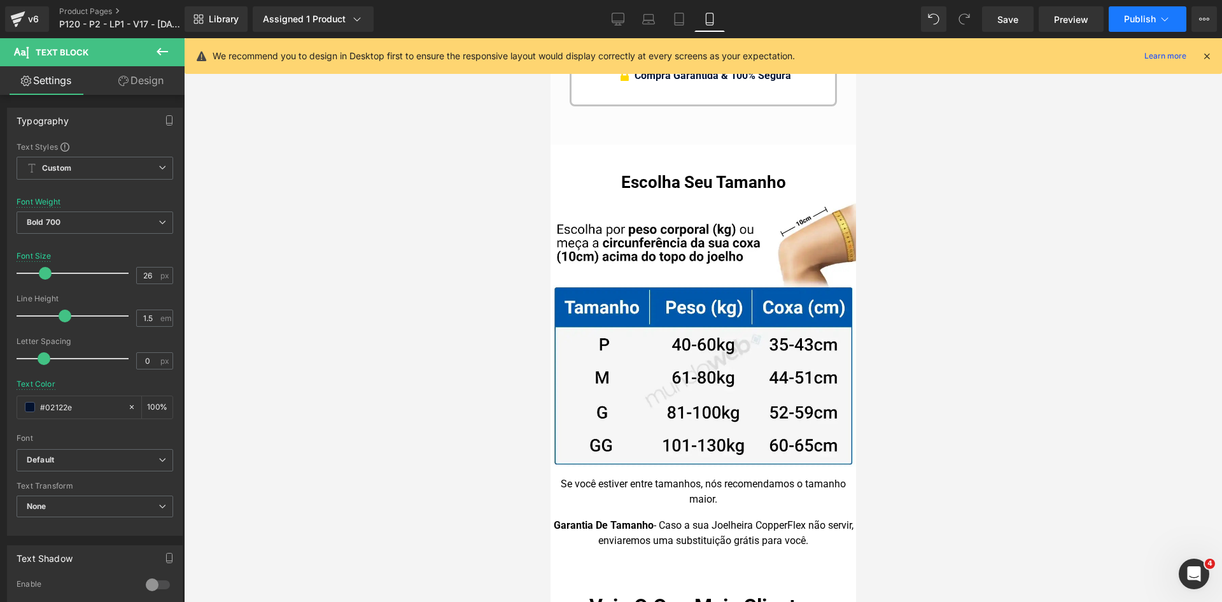
click at [1158, 17] on button "Publish" at bounding box center [1148, 18] width 78 height 25
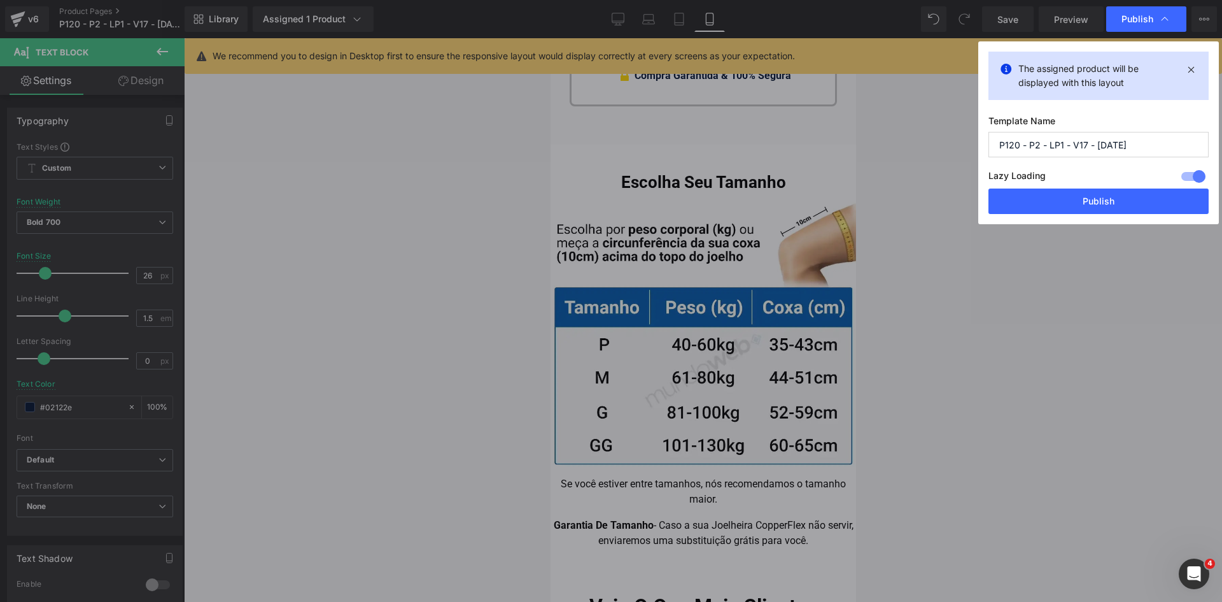
drag, startPoint x: 1108, startPoint y: 204, endPoint x: 720, endPoint y: 23, distance: 428.1
click at [1107, 204] on button "Publish" at bounding box center [1099, 200] width 220 height 25
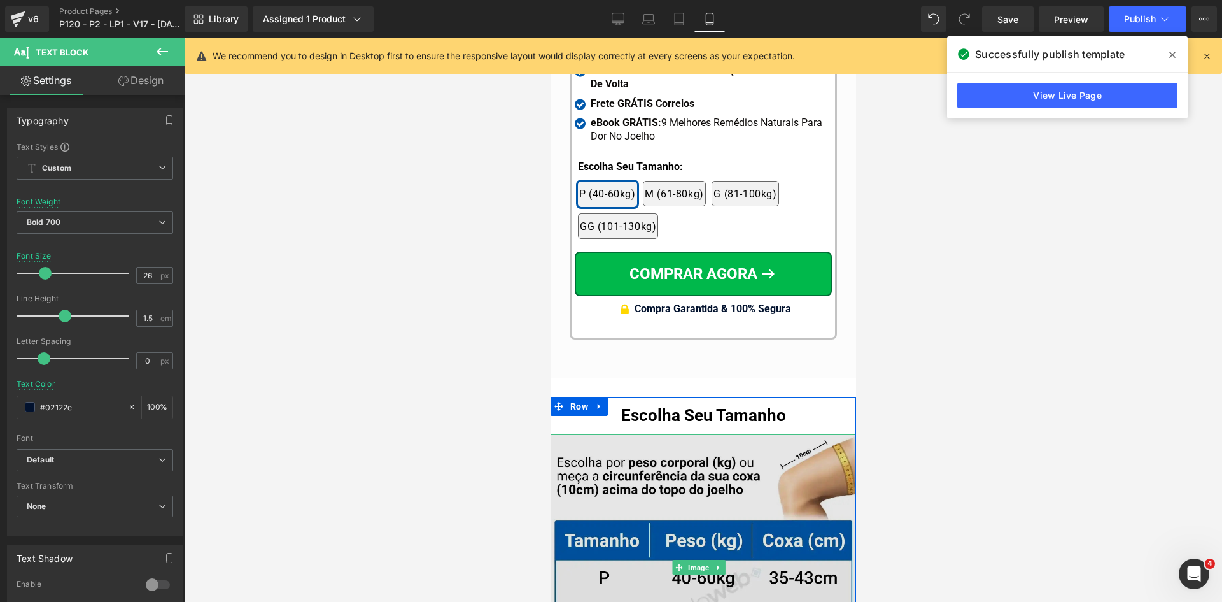
scroll to position [12054, 0]
